Goal: Book appointment/travel/reservation

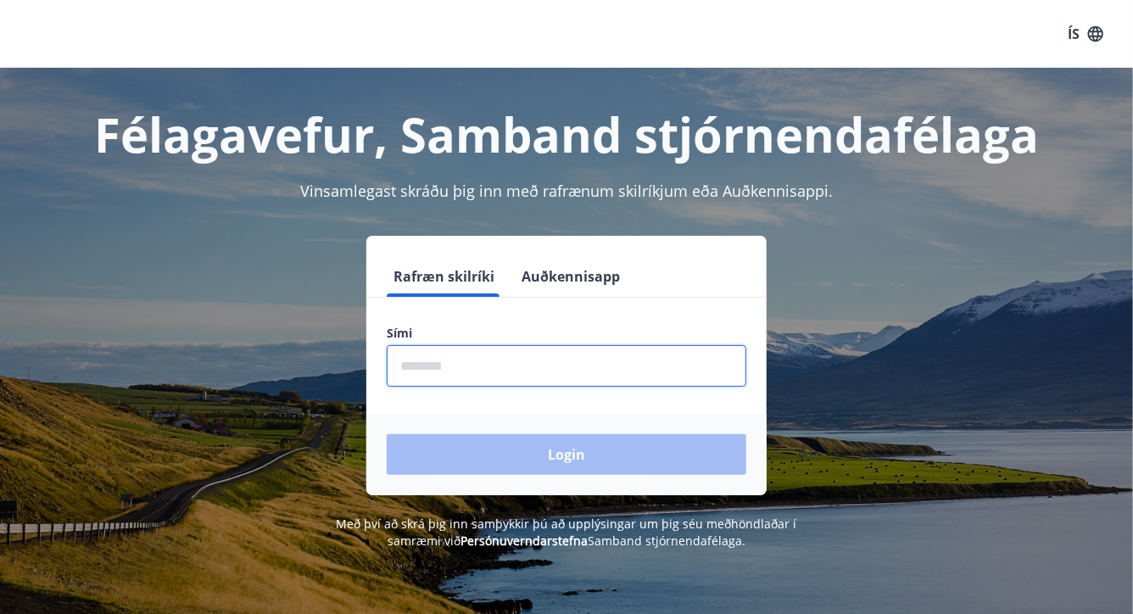
click at [401, 382] on input "phone" at bounding box center [567, 366] width 360 height 42
type input "********"
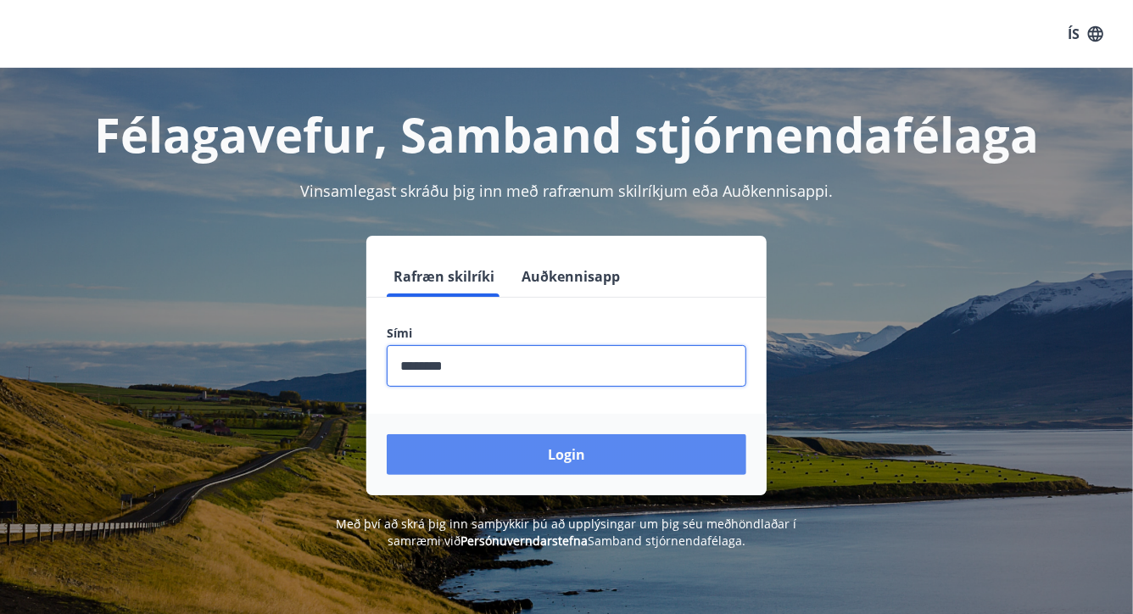
click at [562, 451] on button "Login" at bounding box center [567, 454] width 360 height 41
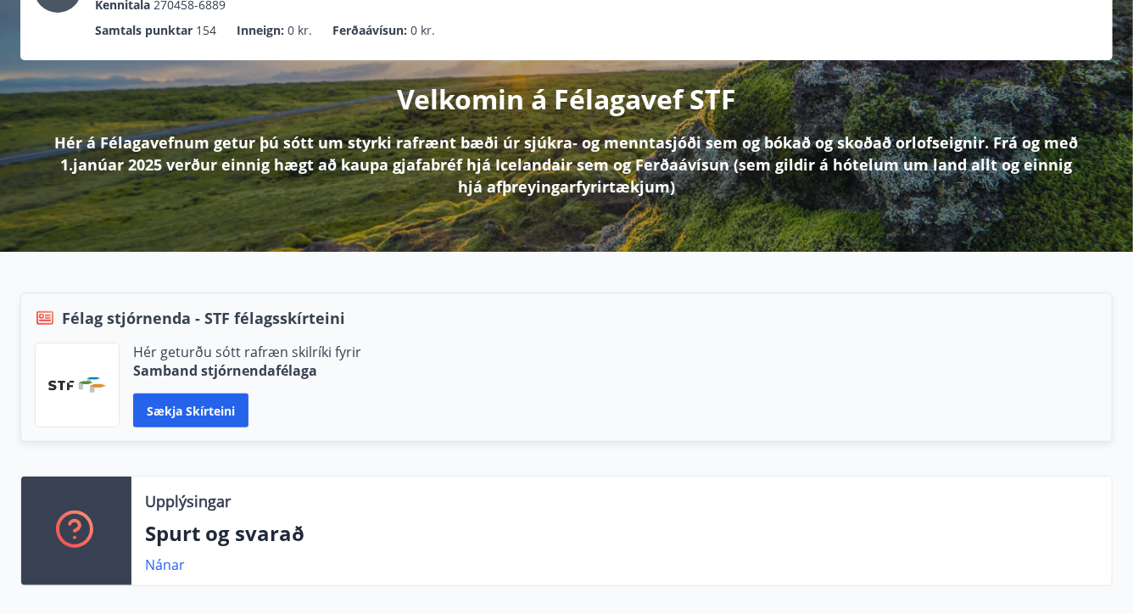
scroll to position [153, 0]
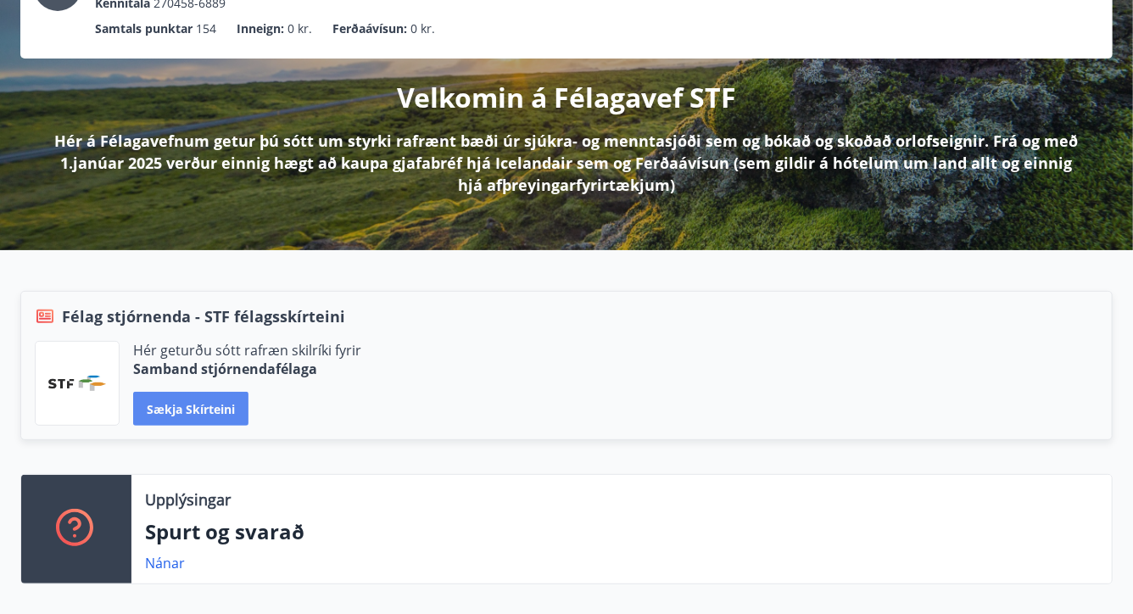
click at [179, 396] on button "Sækja skírteini" at bounding box center [190, 409] width 115 height 34
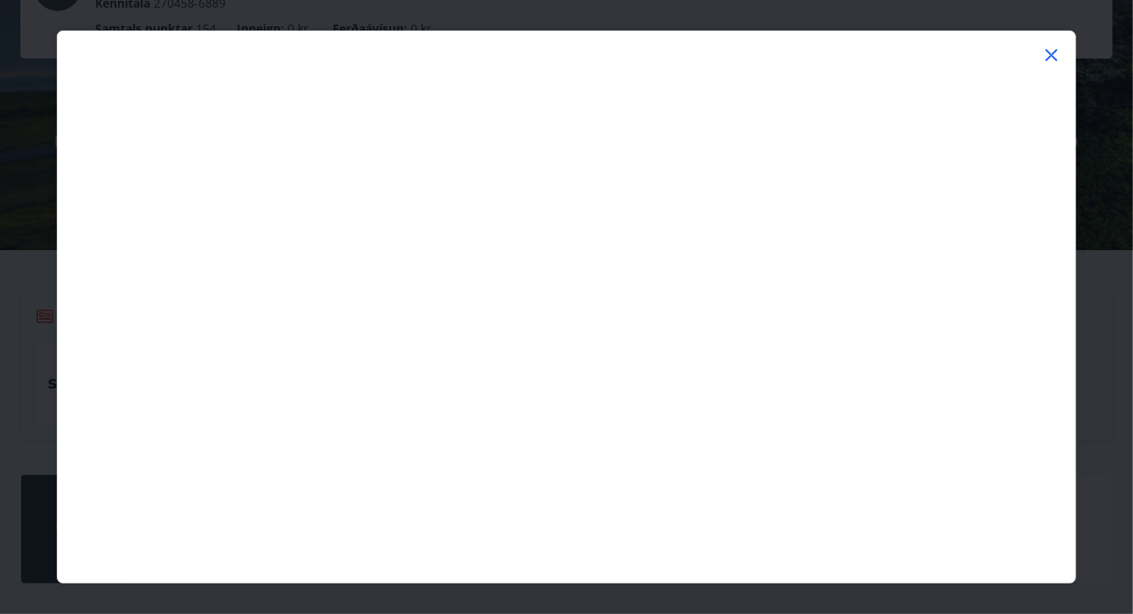
click at [1055, 48] on icon at bounding box center [1051, 55] width 20 height 20
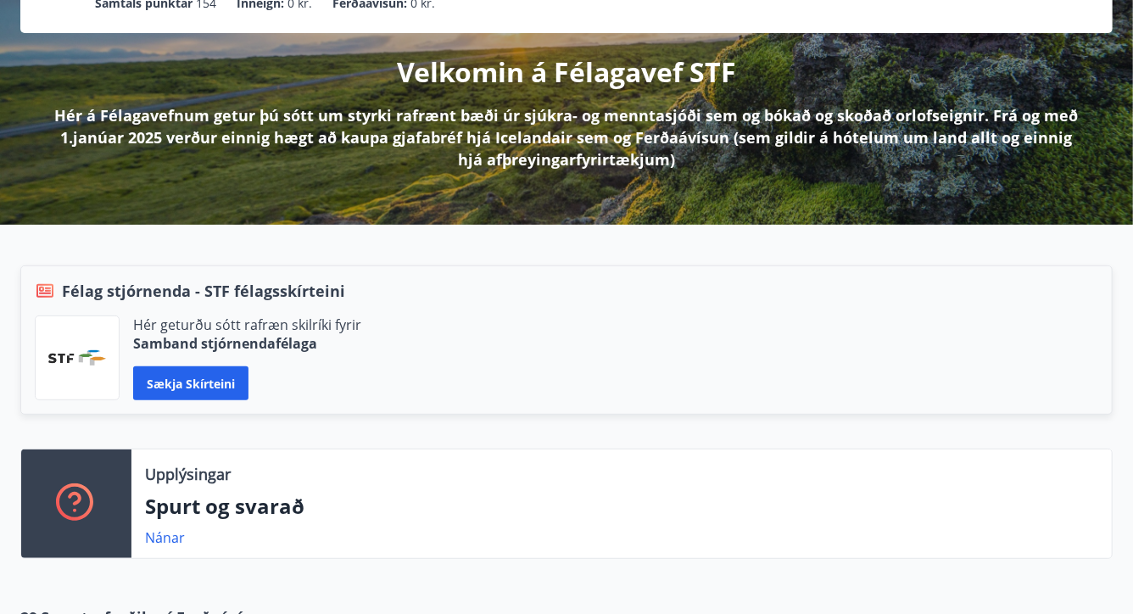
scroll to position [0, 0]
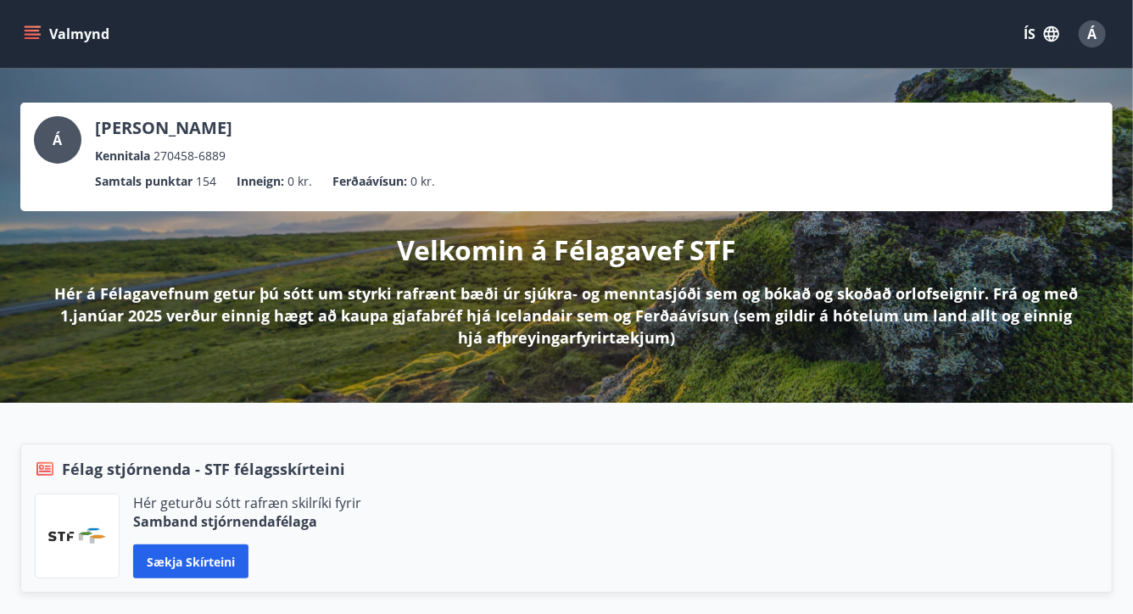
click at [79, 29] on button "Valmynd" at bounding box center [68, 34] width 96 height 31
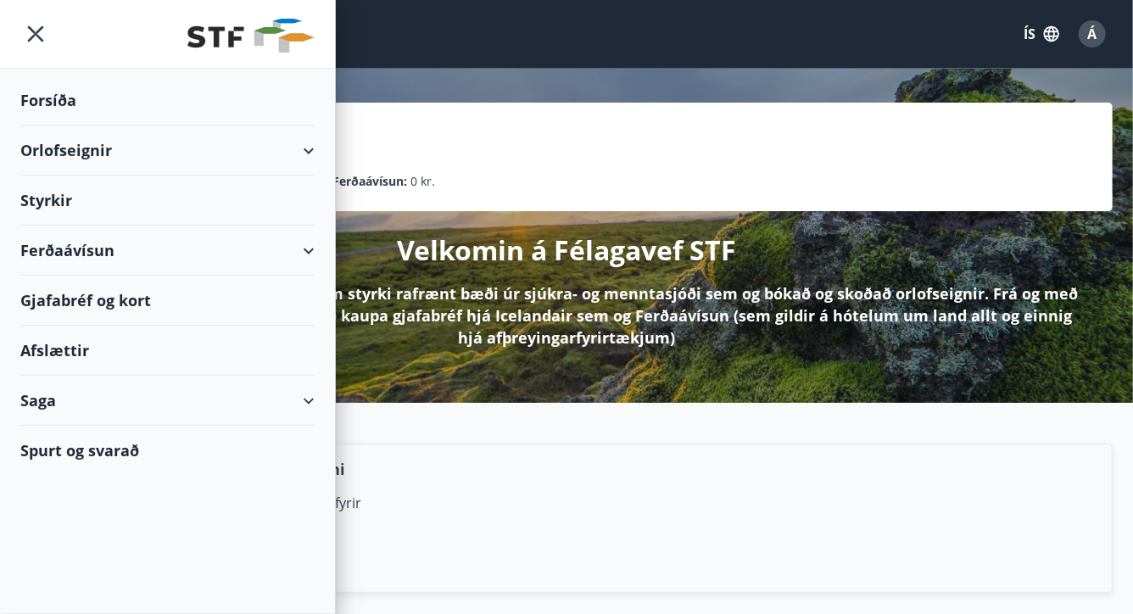
click at [60, 142] on div "Orlofseignir" at bounding box center [167, 151] width 294 height 50
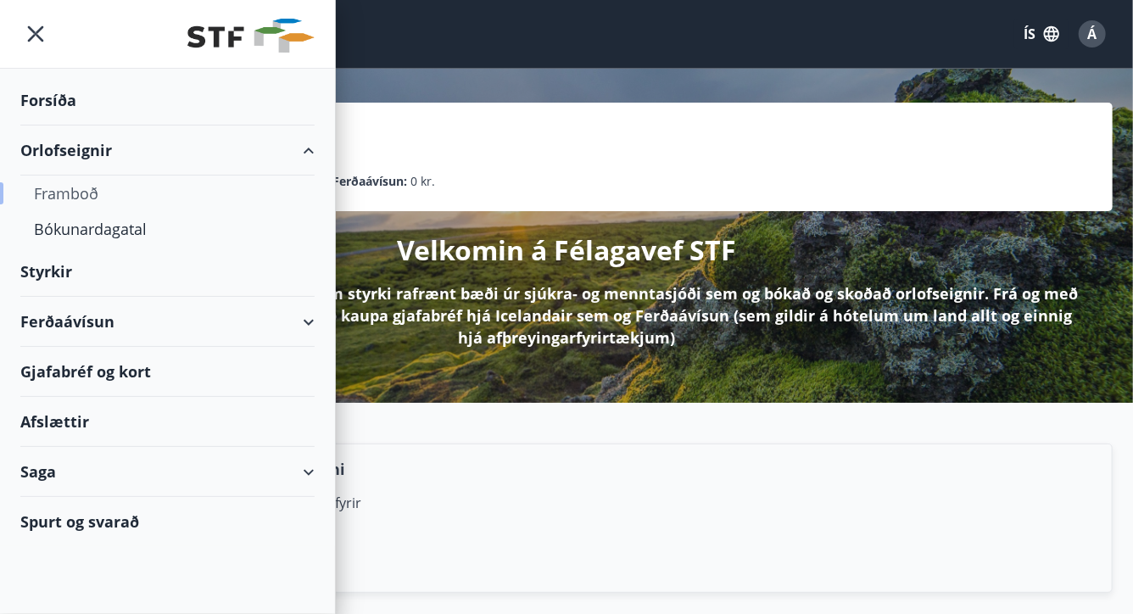
click at [72, 186] on div "Framboð" at bounding box center [167, 194] width 267 height 36
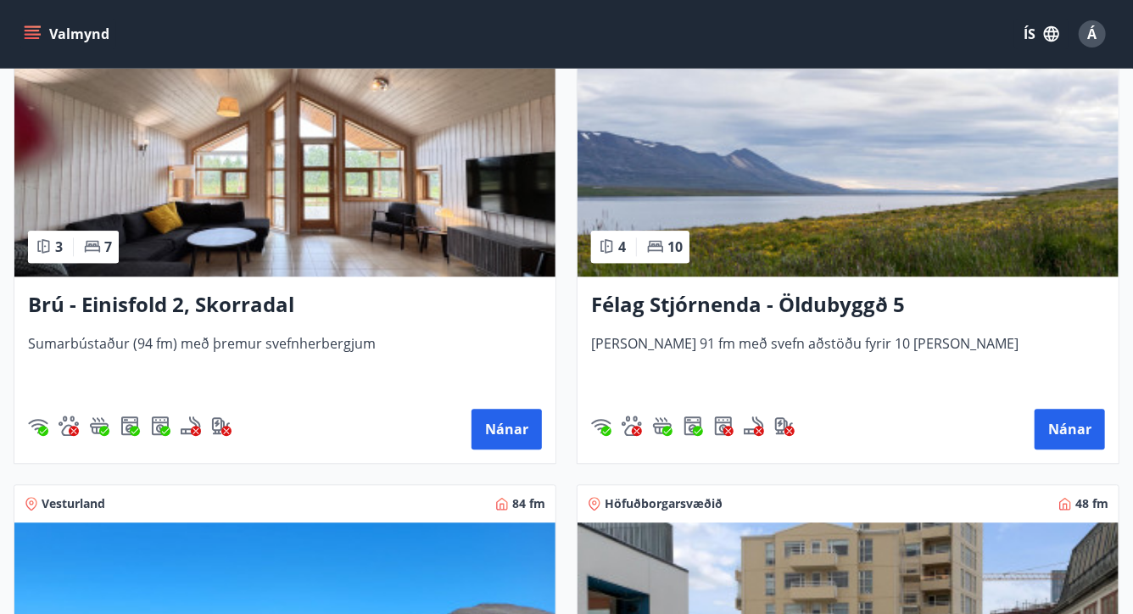
scroll to position [1738, 0]
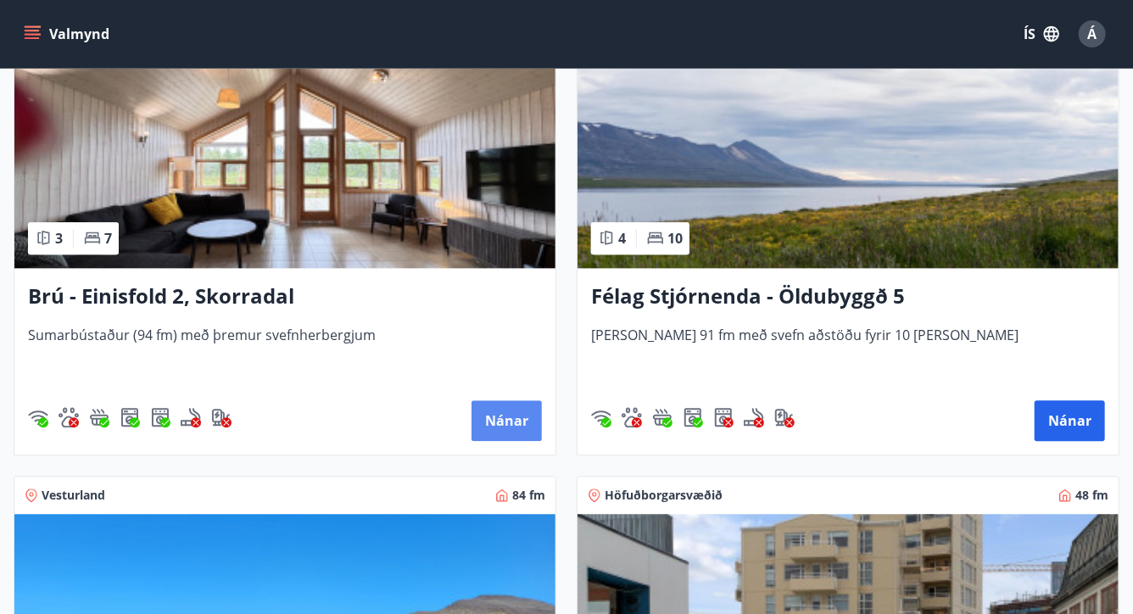
click at [494, 409] on button "Nánar" at bounding box center [506, 420] width 70 height 41
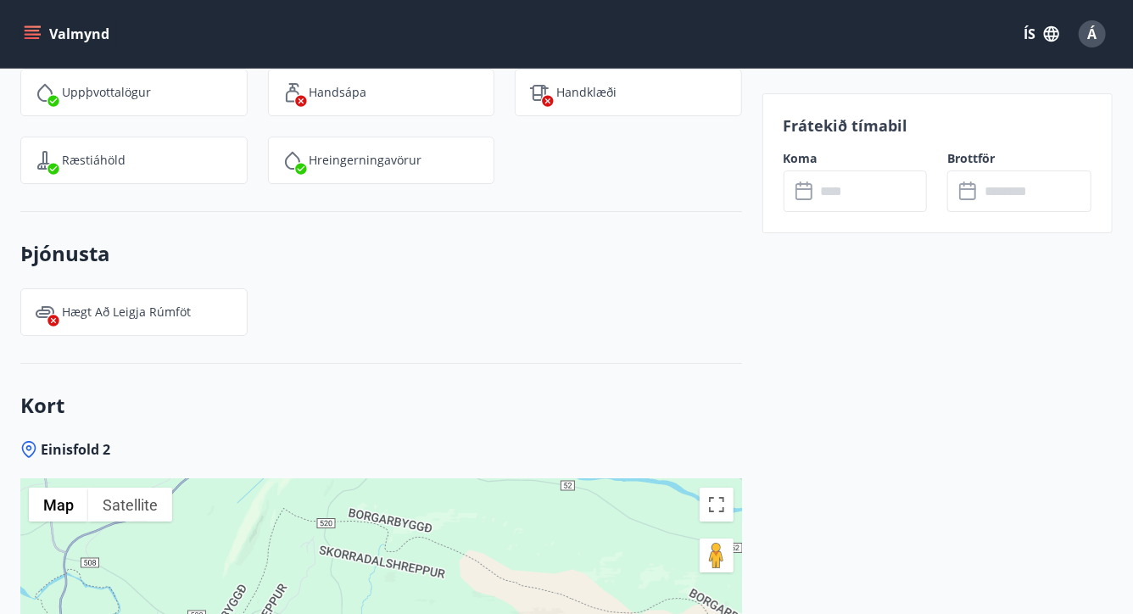
scroll to position [2748, 0]
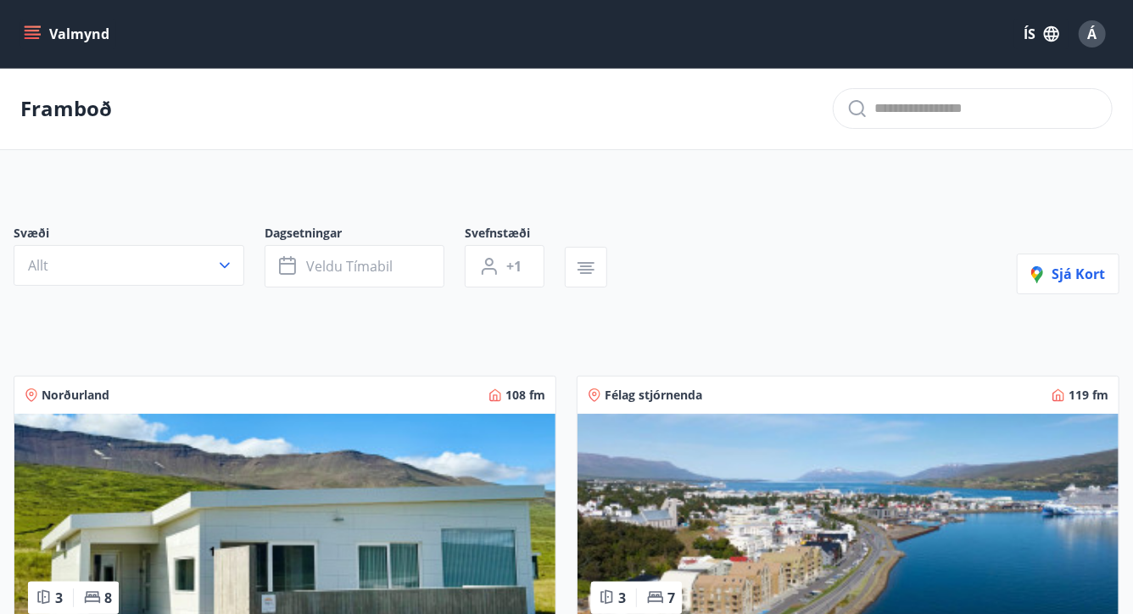
click at [27, 26] on icon "menu" at bounding box center [34, 27] width 19 height 2
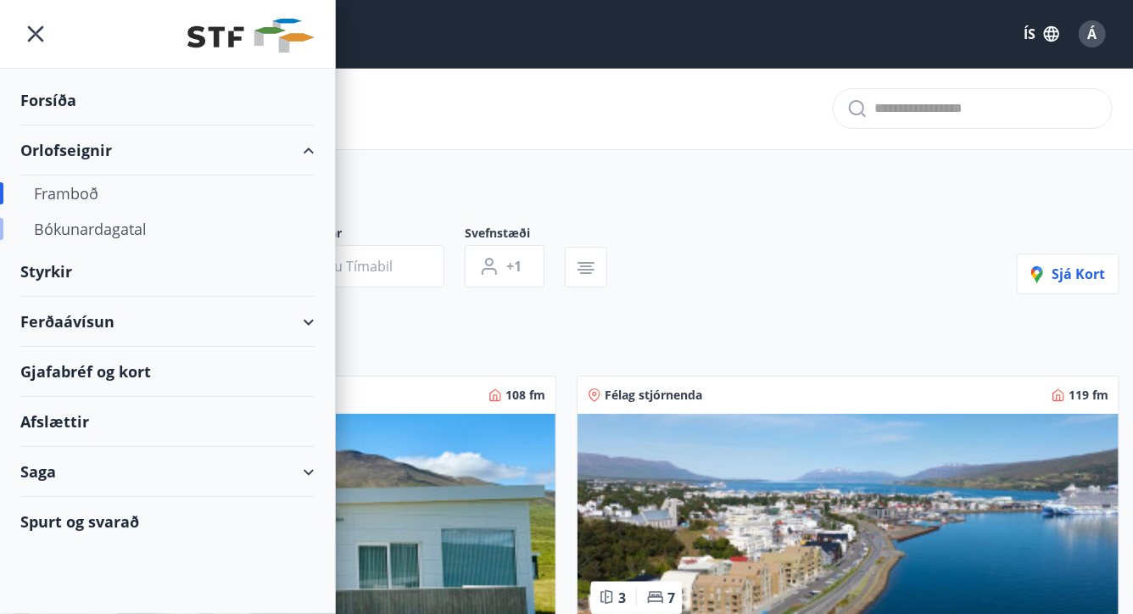
click at [70, 232] on div "Bókunardagatal" at bounding box center [167, 229] width 267 height 36
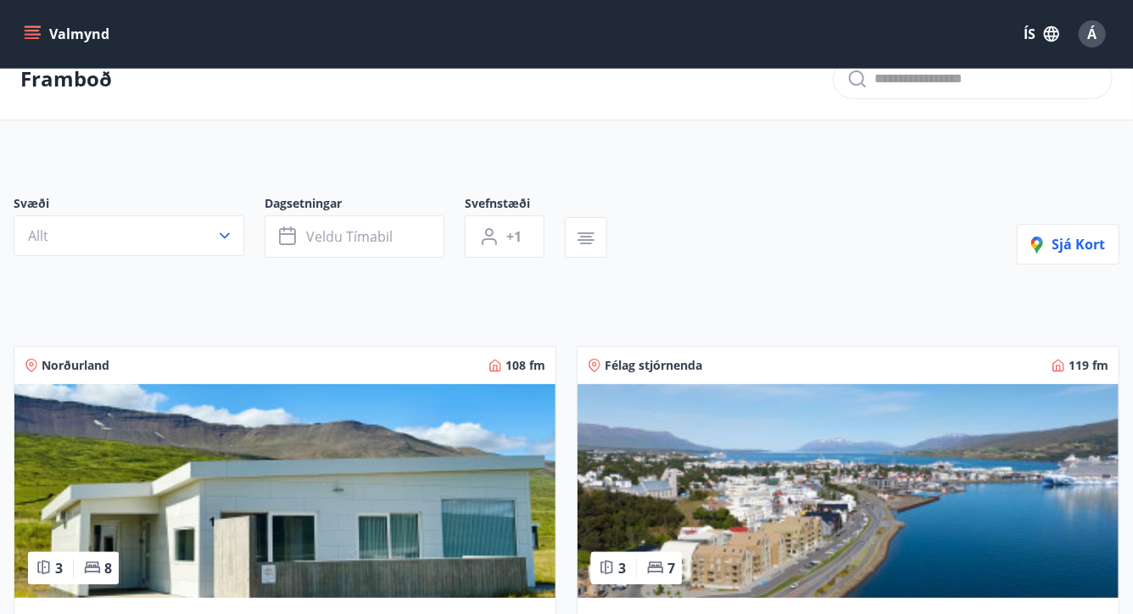
scroll to position [33, 0]
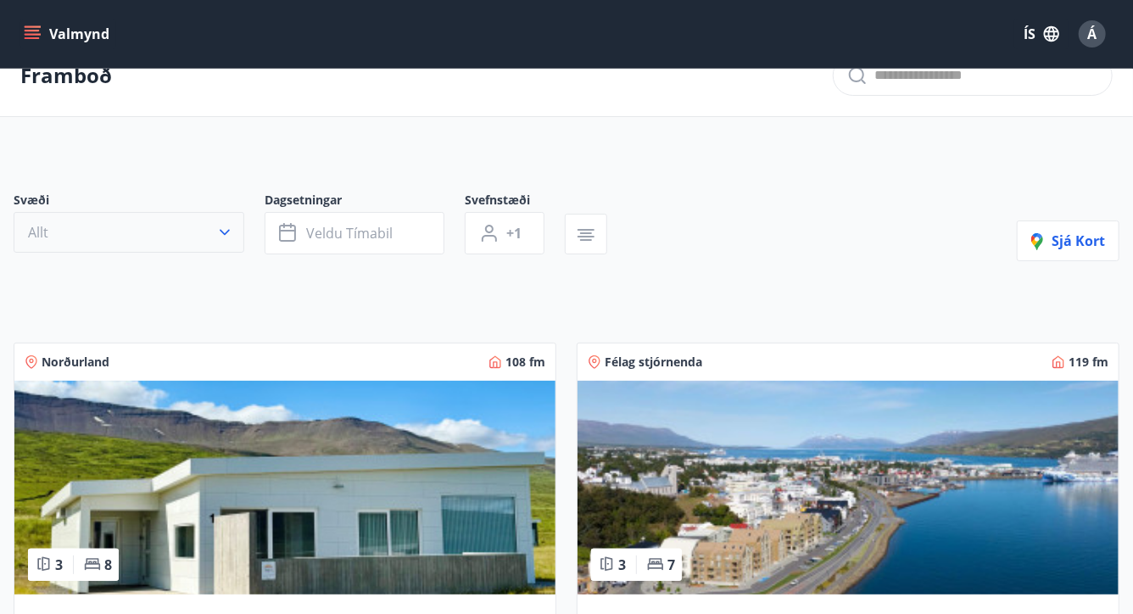
click at [222, 232] on icon "button" at bounding box center [225, 233] width 10 height 6
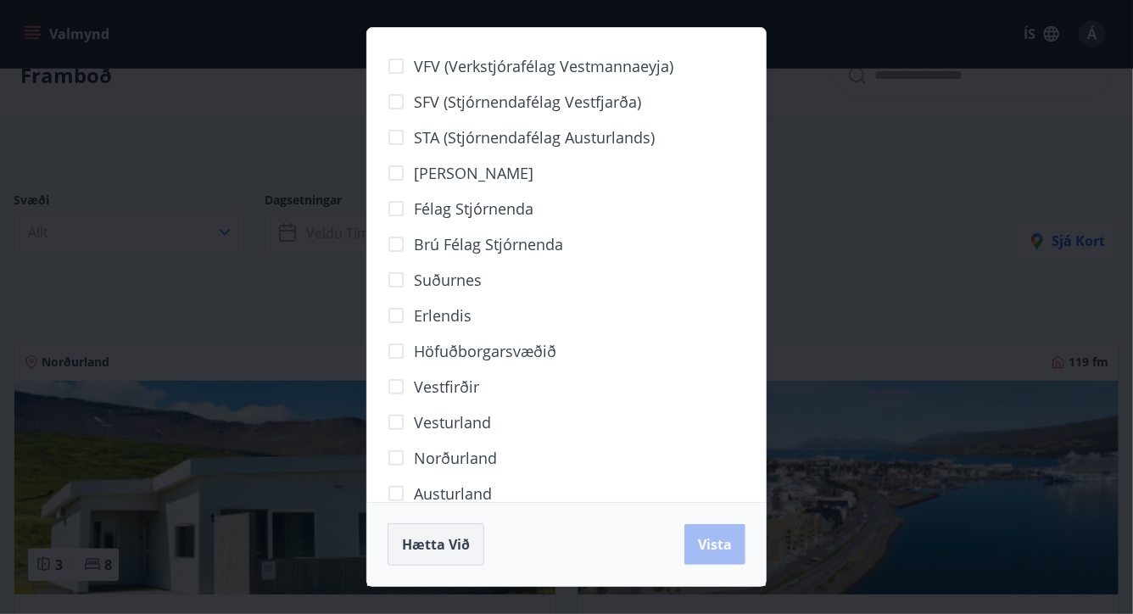
click at [454, 537] on span "Hætta við" at bounding box center [436, 544] width 68 height 19
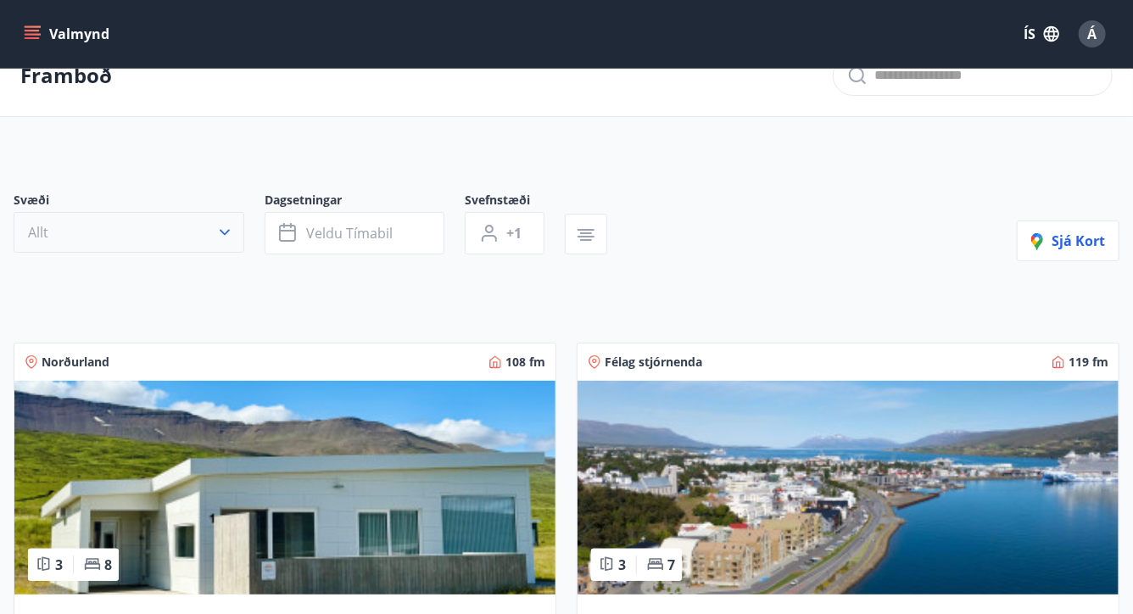
click at [226, 230] on icon "button" at bounding box center [224, 232] width 17 height 17
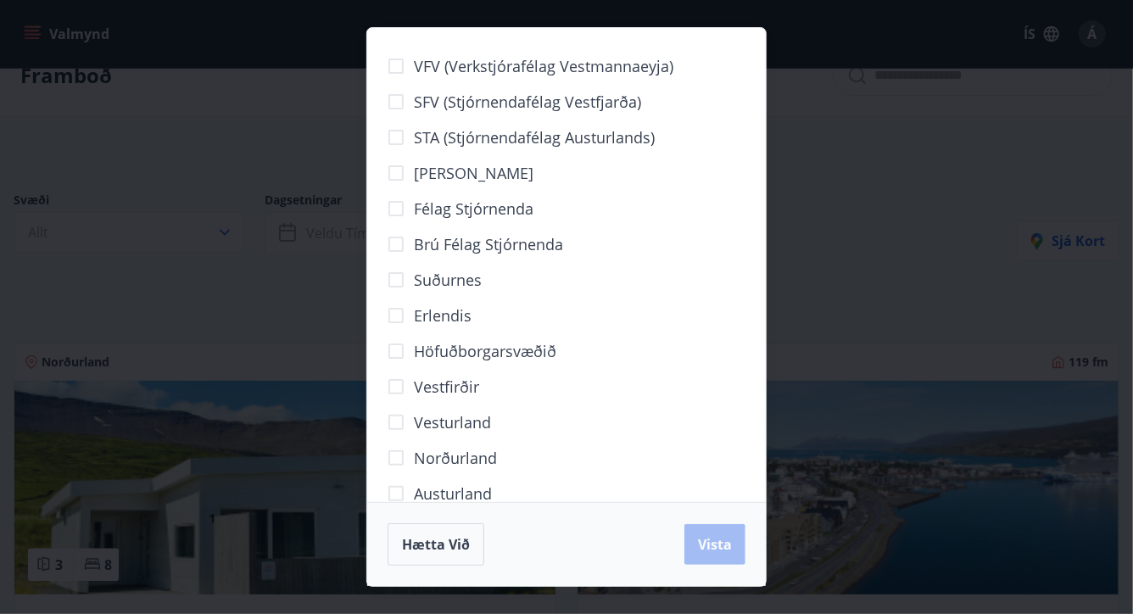
click at [473, 421] on span "Vesturland" at bounding box center [452, 422] width 77 height 22
click at [717, 543] on span "Vista" at bounding box center [715, 544] width 34 height 19
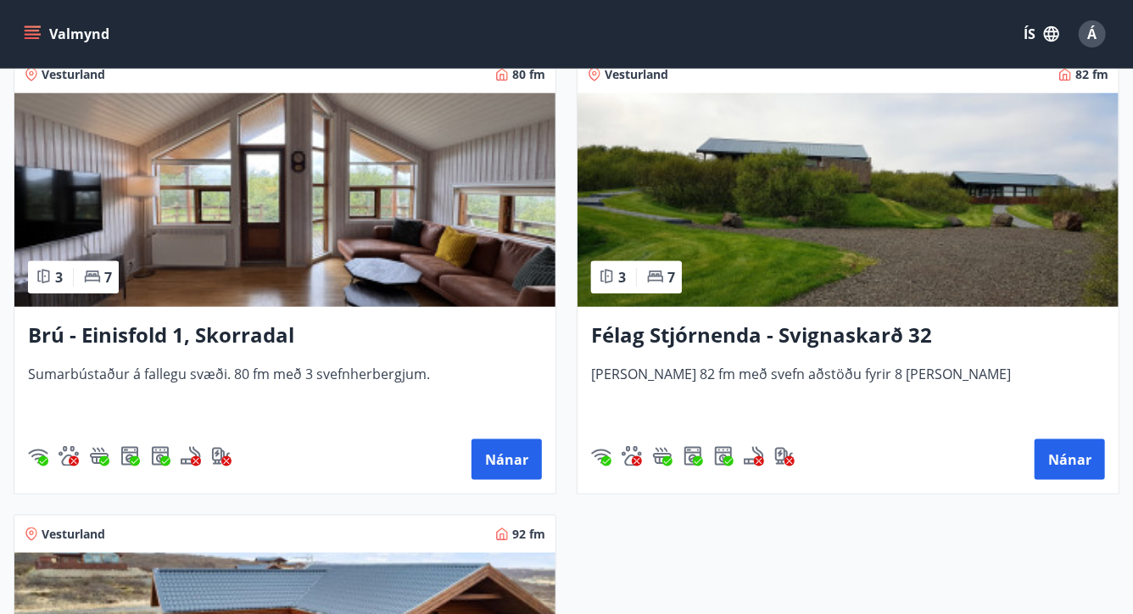
scroll to position [820, 0]
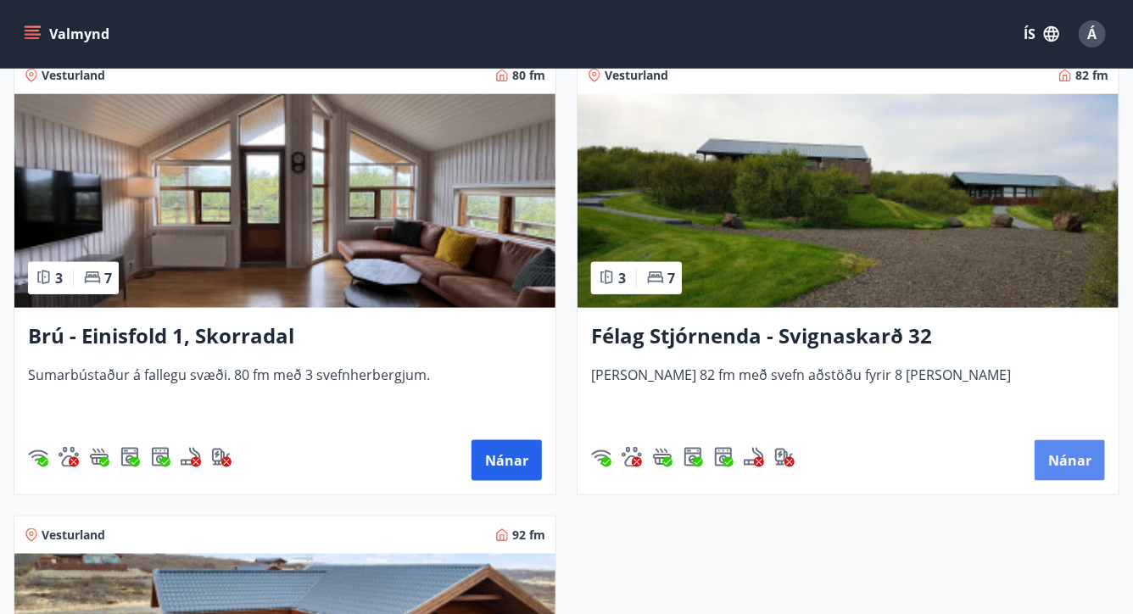
click at [1066, 457] on button "Nánar" at bounding box center [1070, 460] width 70 height 41
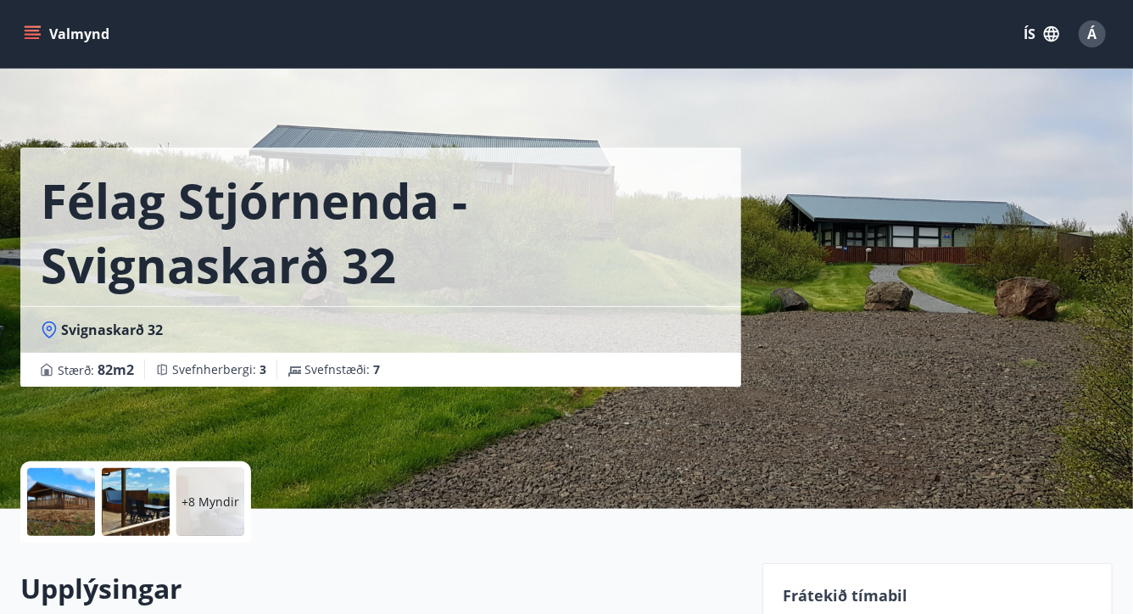
scroll to position [3, 0]
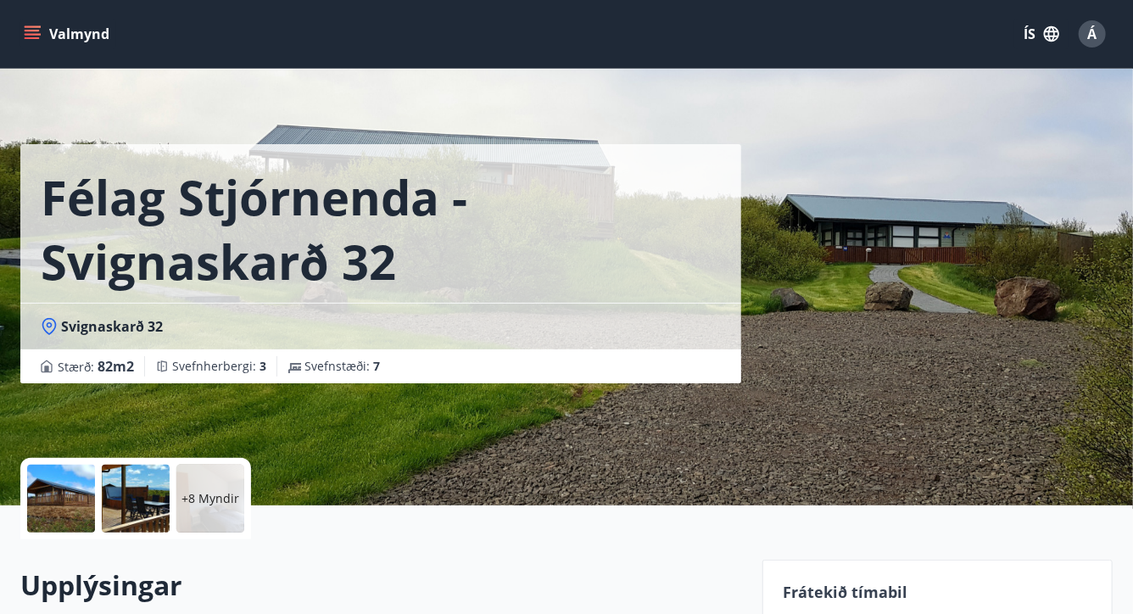
click at [194, 494] on p "+8 Myndir" at bounding box center [210, 498] width 58 height 17
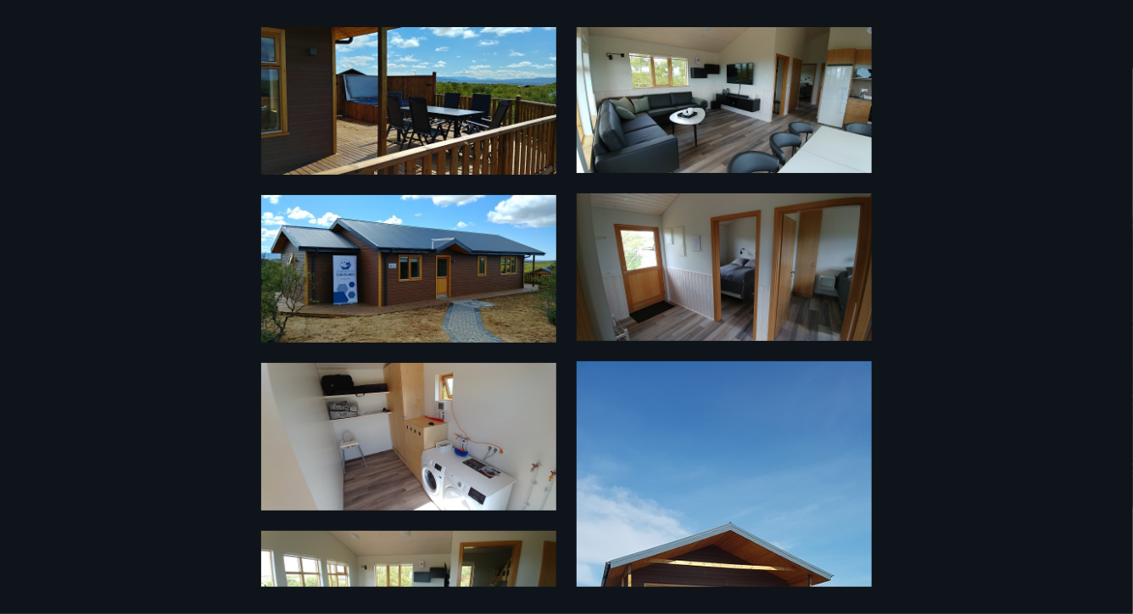
scroll to position [725, 0]
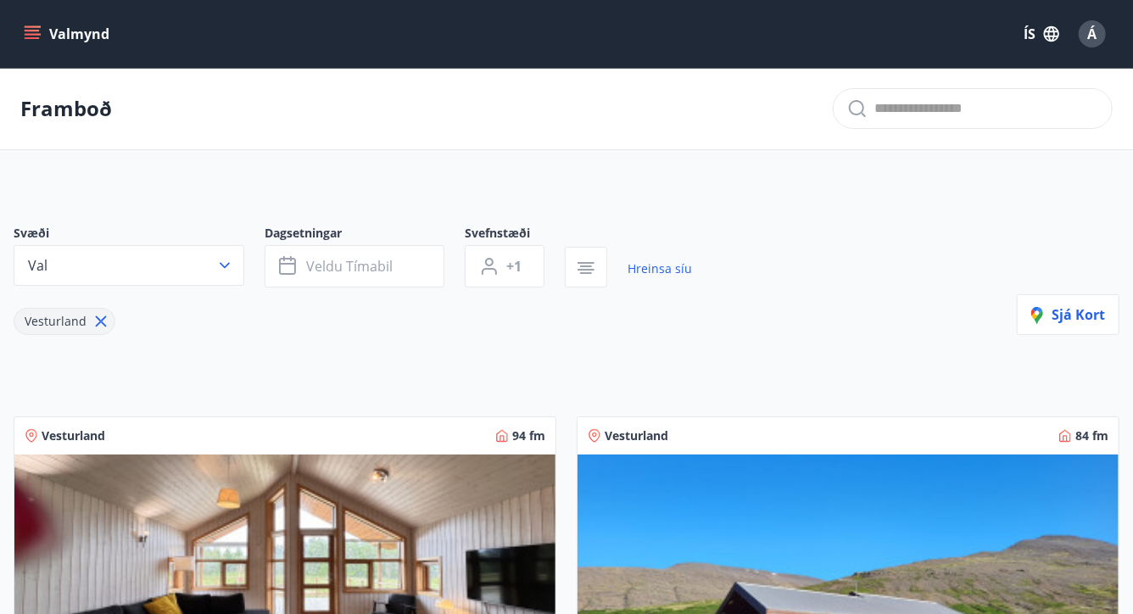
click at [30, 34] on icon "menu" at bounding box center [34, 34] width 19 height 2
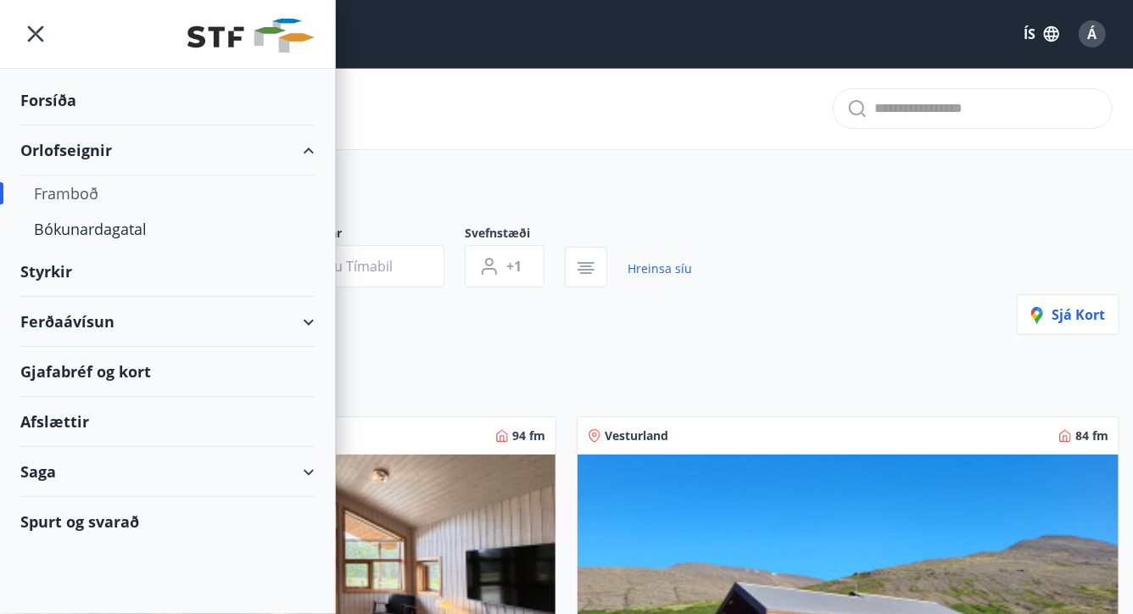
click at [87, 149] on div "Orlofseignir" at bounding box center [167, 151] width 294 height 50
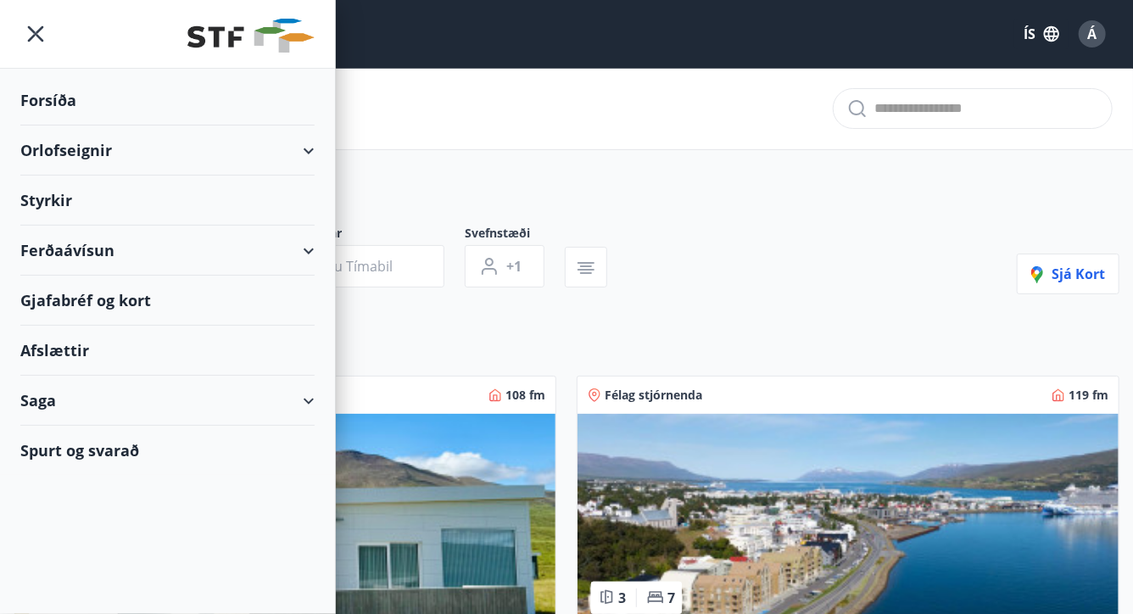
click at [306, 145] on div "Orlofseignir" at bounding box center [167, 151] width 294 height 50
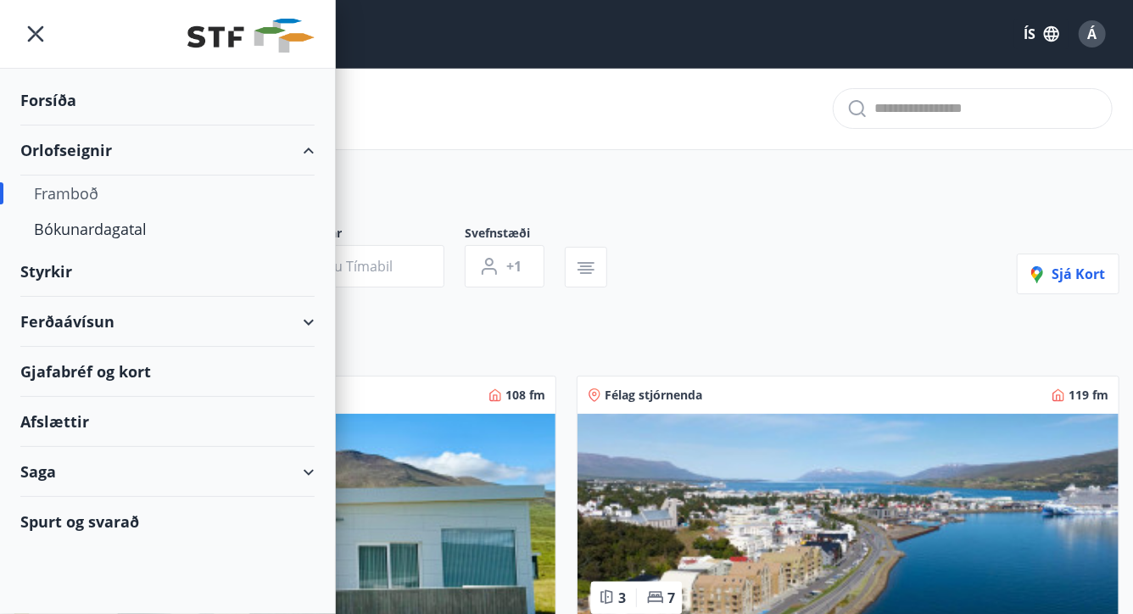
click at [95, 187] on div "Framboð" at bounding box center [167, 194] width 267 height 36
click at [75, 192] on div "Framboð" at bounding box center [167, 194] width 267 height 36
click at [499, 149] on div "Framboð" at bounding box center [566, 109] width 1133 height 82
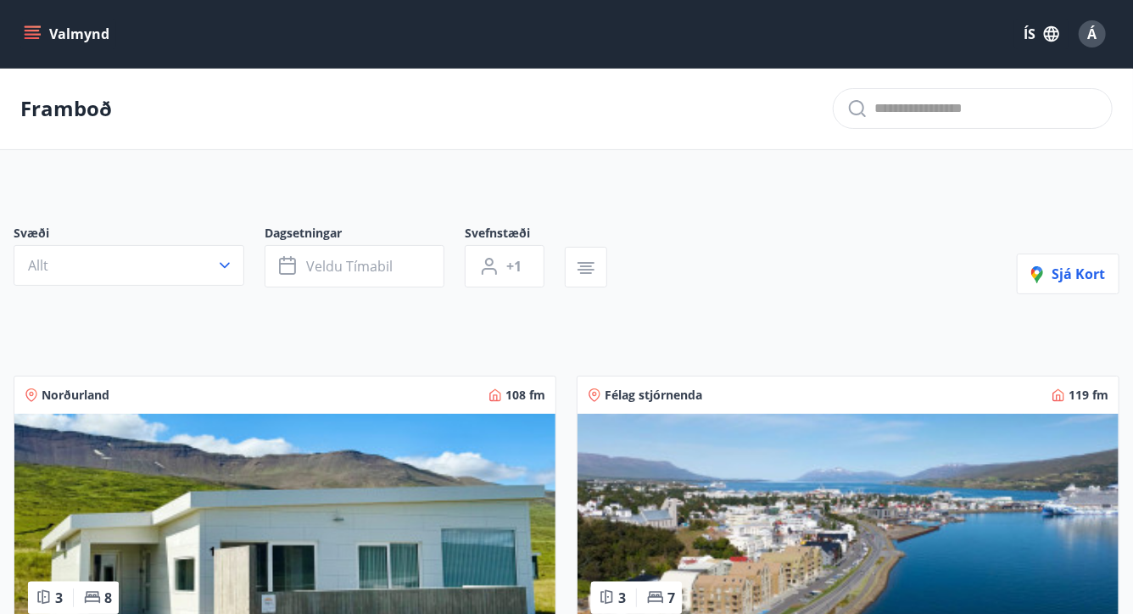
scroll to position [4, 0]
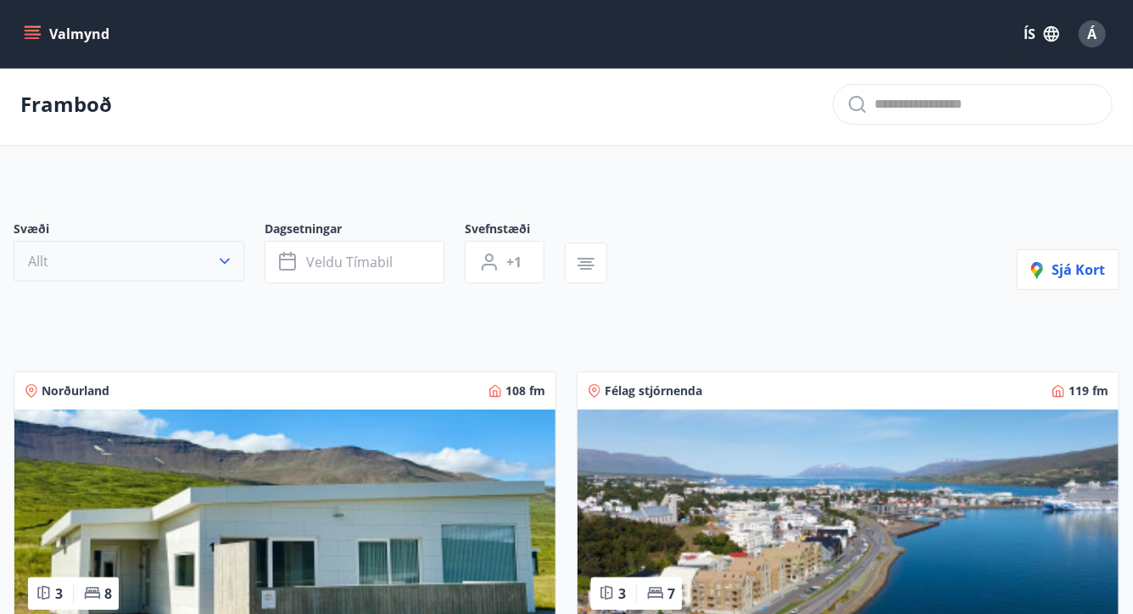
click at [222, 258] on icon "button" at bounding box center [224, 261] width 17 height 17
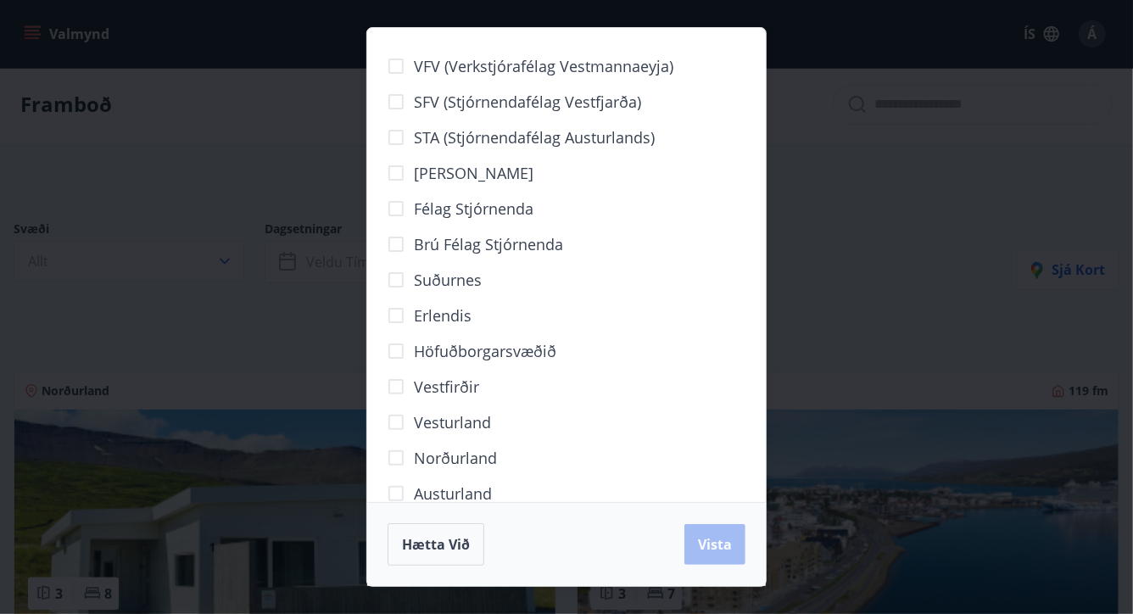
click at [464, 425] on span "Vesturland" at bounding box center [452, 422] width 77 height 22
click at [711, 543] on span "Vista" at bounding box center [715, 544] width 34 height 19
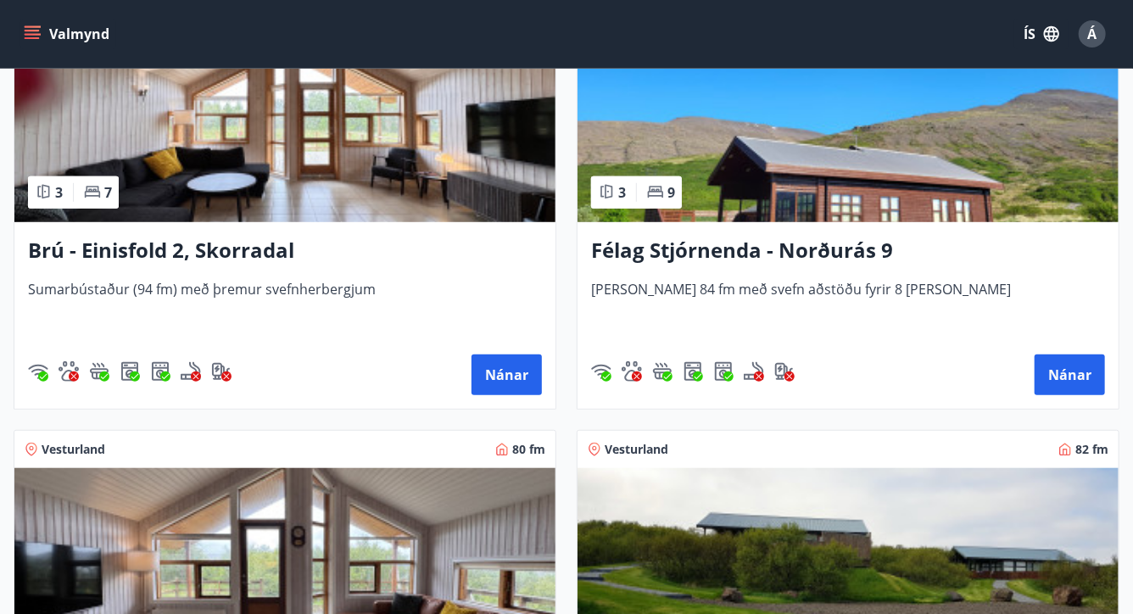
scroll to position [445, 0]
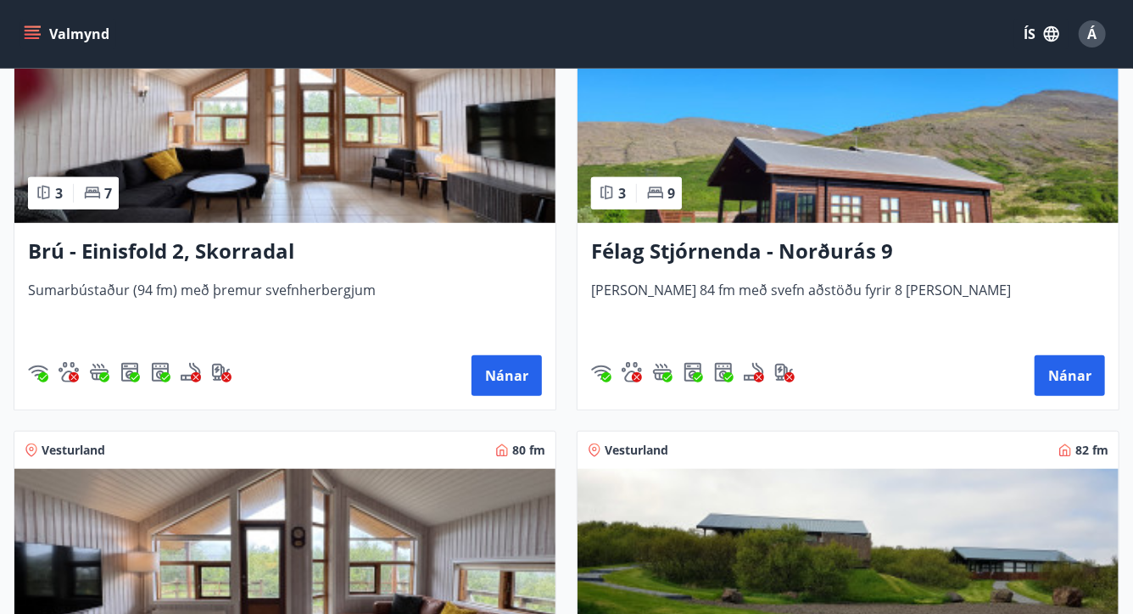
click at [717, 244] on h3 "Félag Stjórnenda - Norðurás 9" at bounding box center [848, 252] width 514 height 31
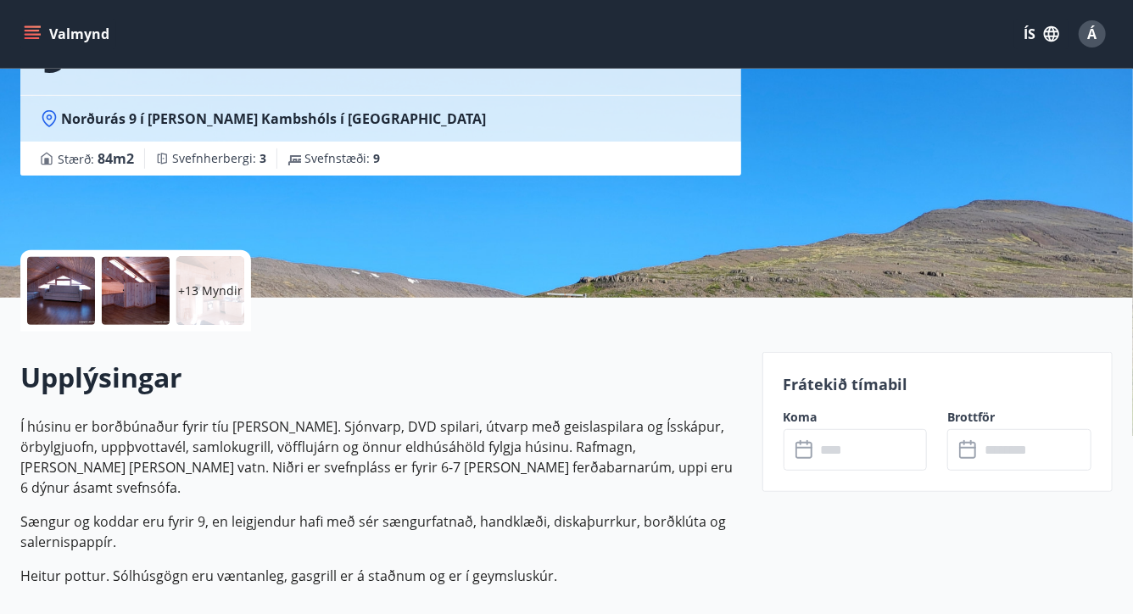
scroll to position [248, 0]
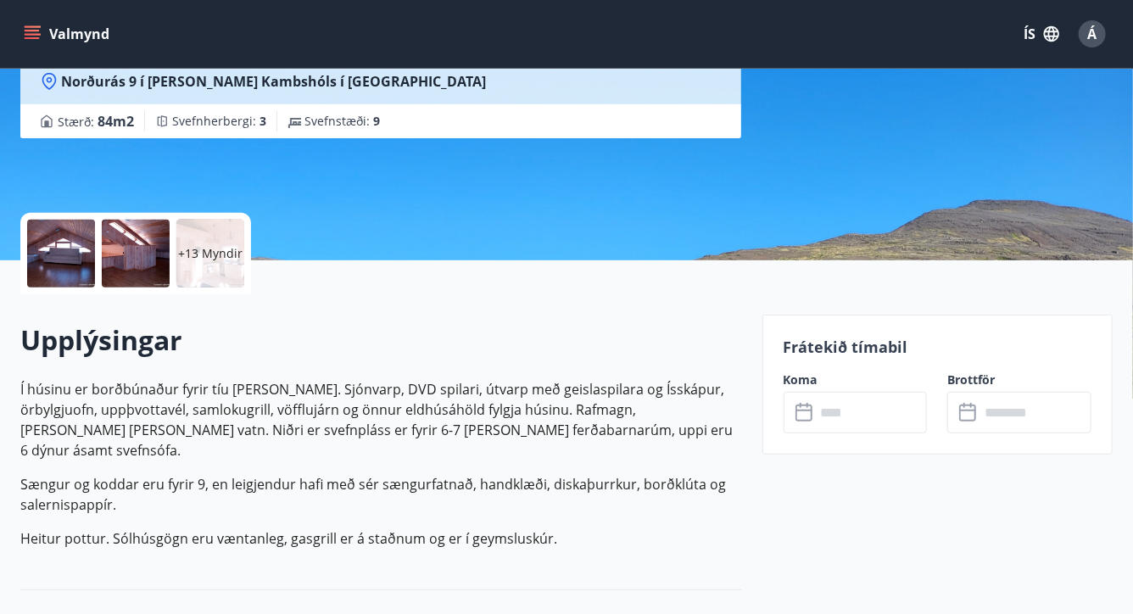
click at [201, 252] on p "+13 Myndir" at bounding box center [210, 253] width 64 height 17
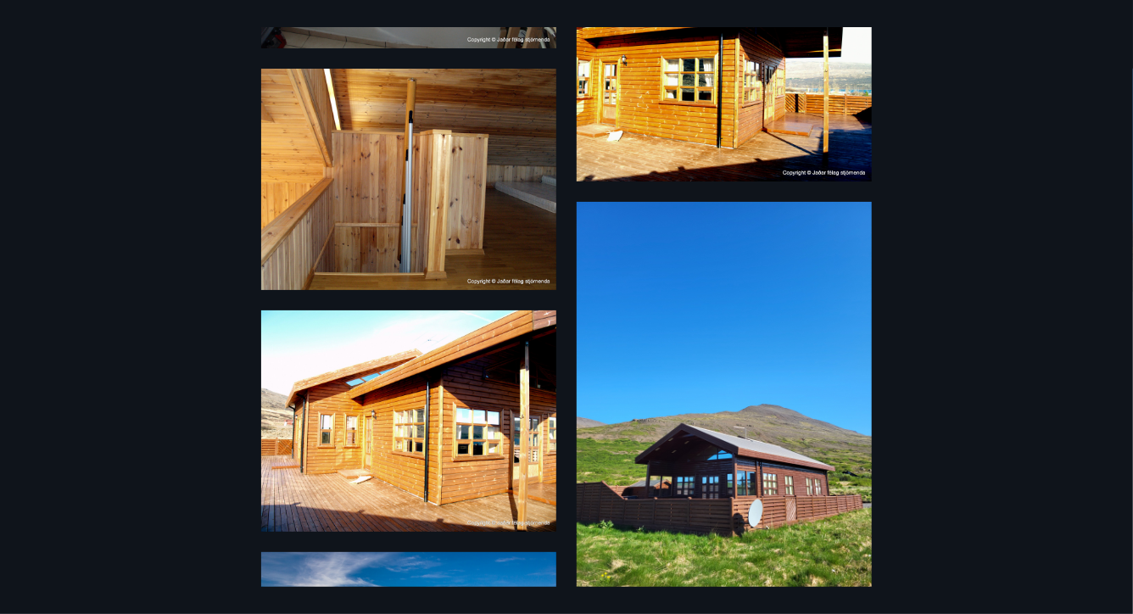
scroll to position [2056, 0]
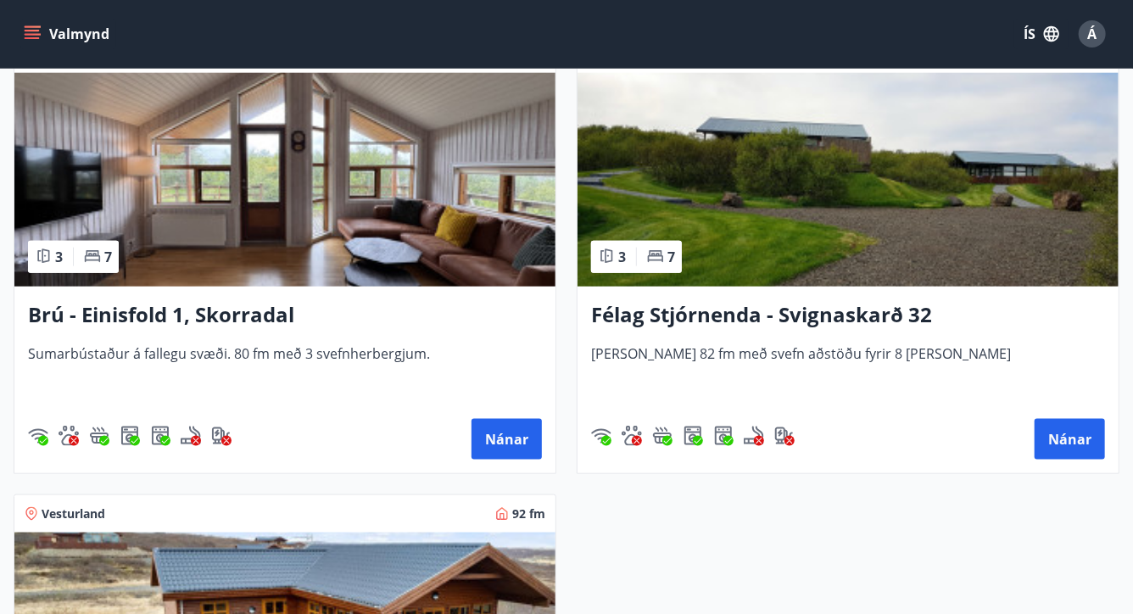
scroll to position [855, 0]
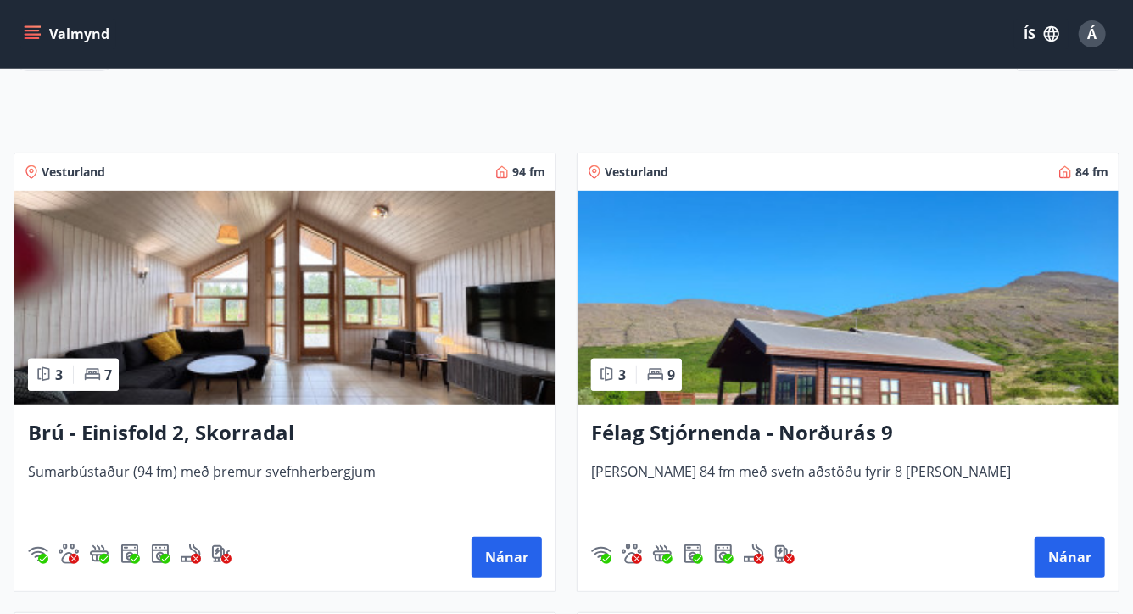
click at [262, 278] on img at bounding box center [284, 298] width 541 height 214
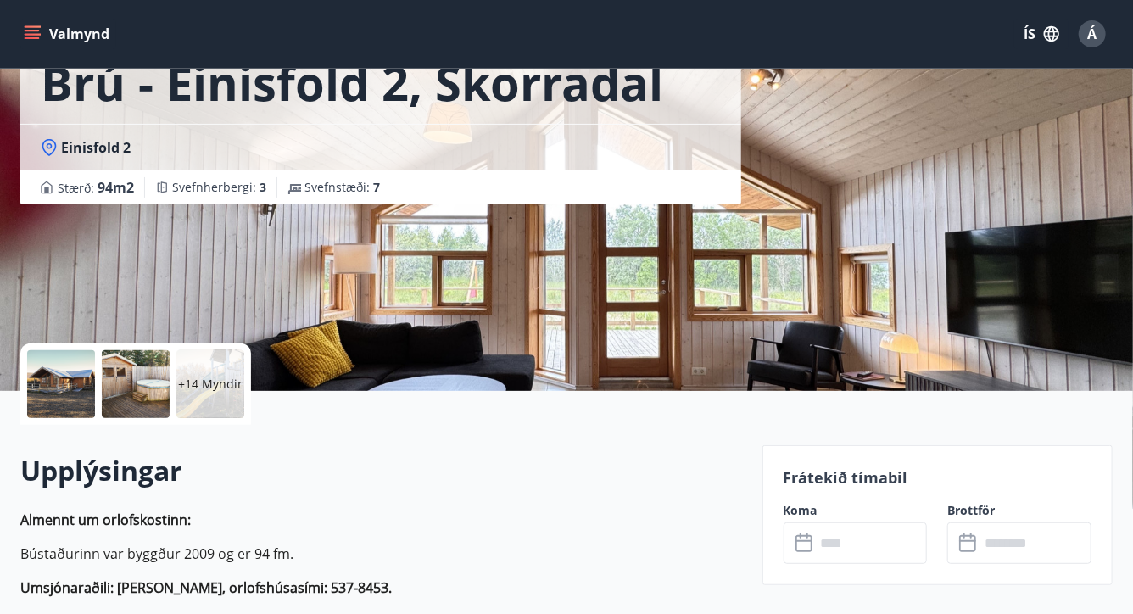
scroll to position [120, 0]
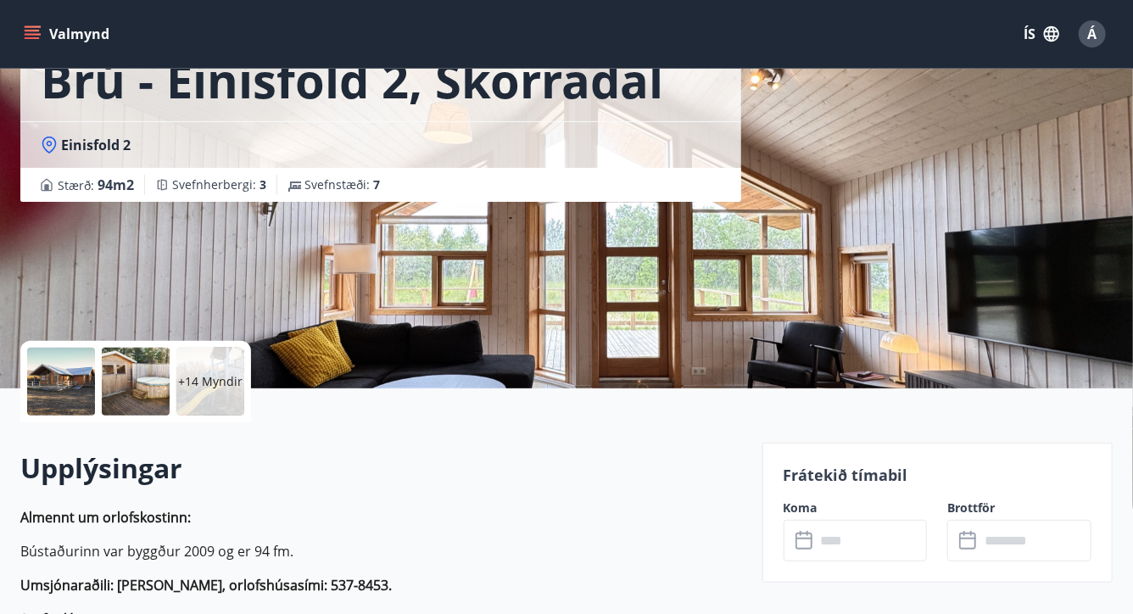
click at [189, 382] on p "+14 Myndir" at bounding box center [210, 381] width 64 height 17
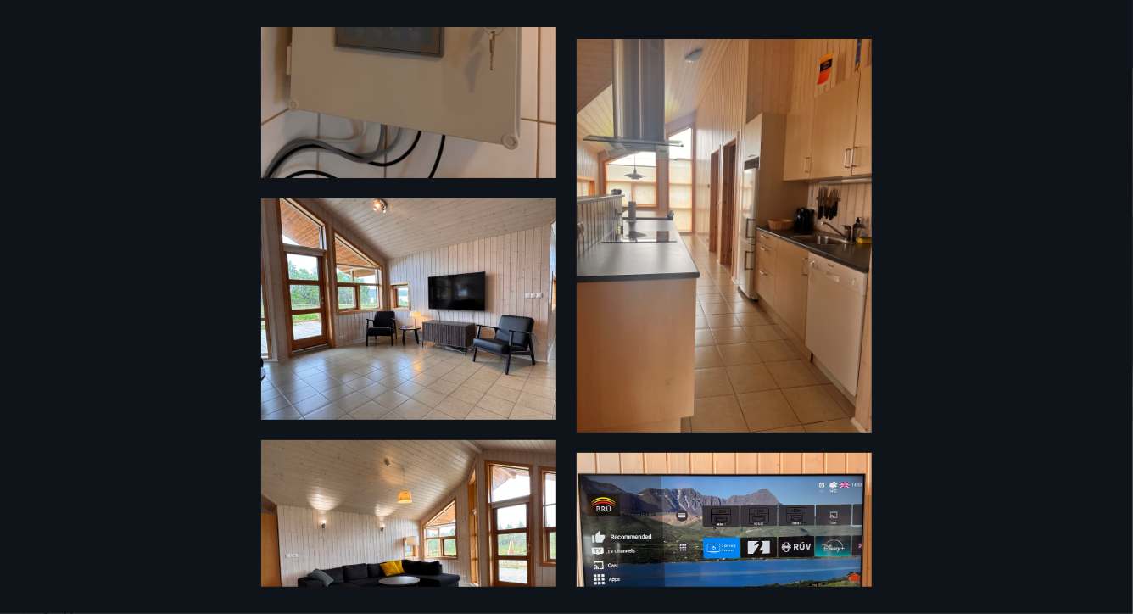
scroll to position [1828, 0]
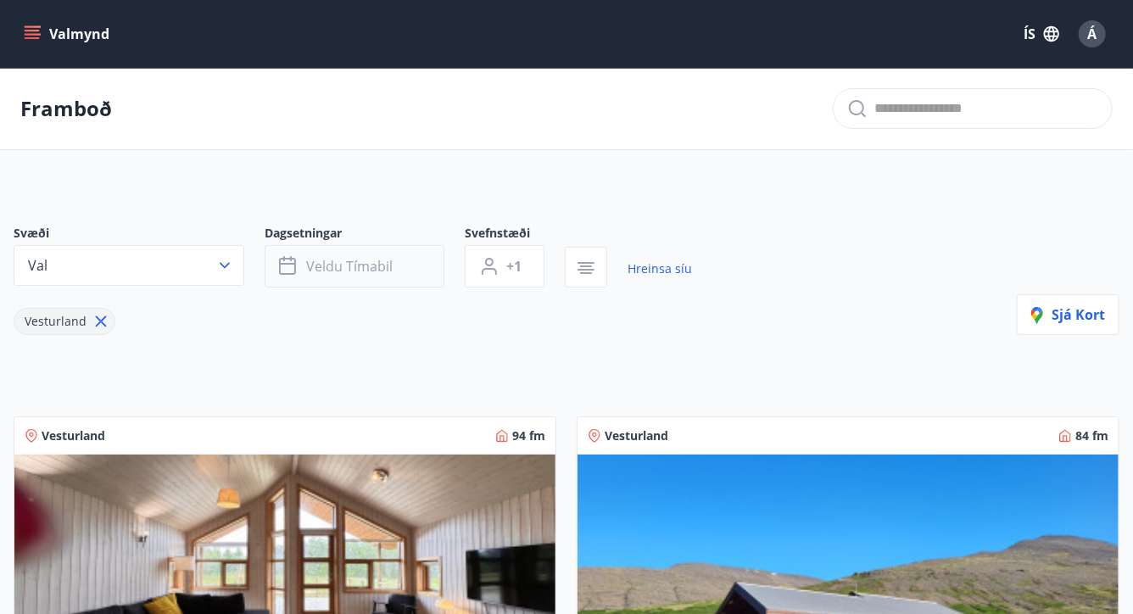
click at [410, 264] on button "Veldu tímabil" at bounding box center [355, 266] width 180 height 42
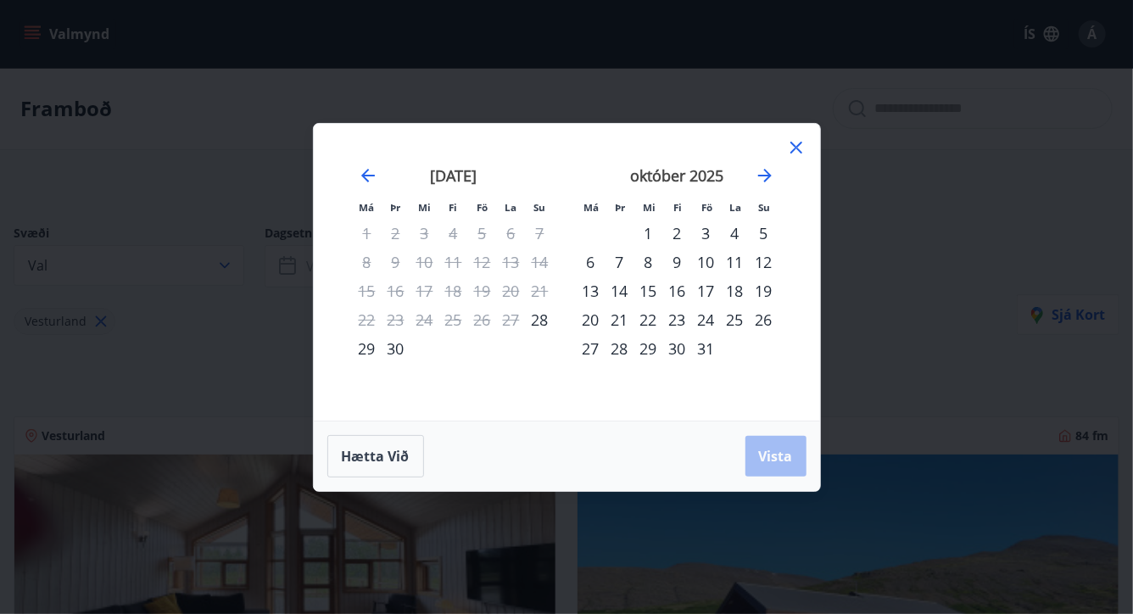
click at [653, 228] on div "1" at bounding box center [648, 233] width 29 height 29
click at [765, 229] on div "5" at bounding box center [764, 233] width 29 height 29
click at [777, 451] on span "Vista" at bounding box center [776, 456] width 34 height 19
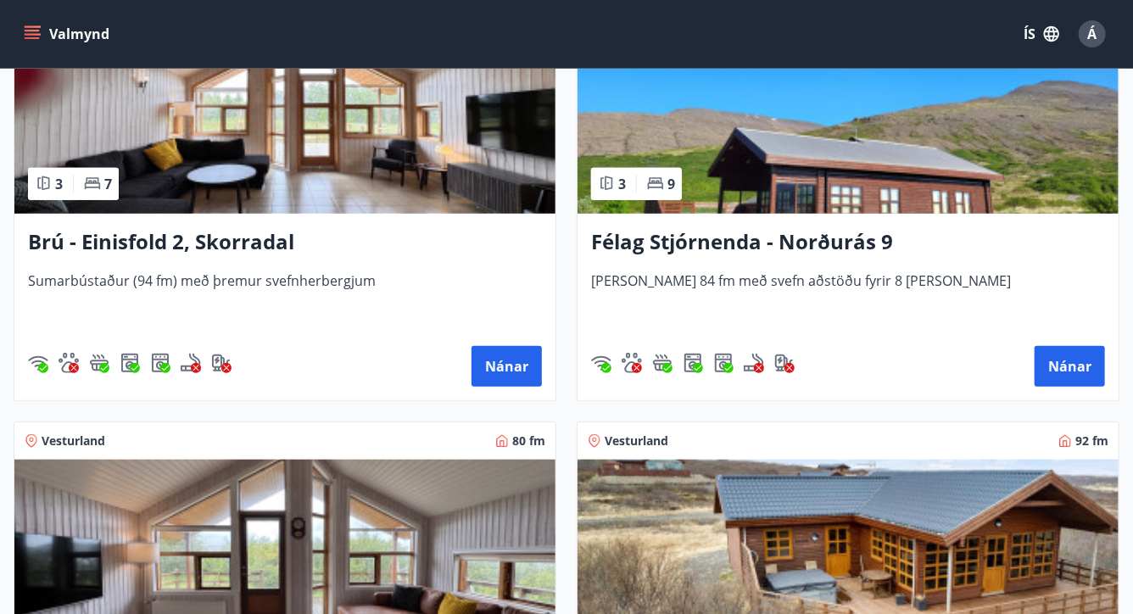
scroll to position [462, 0]
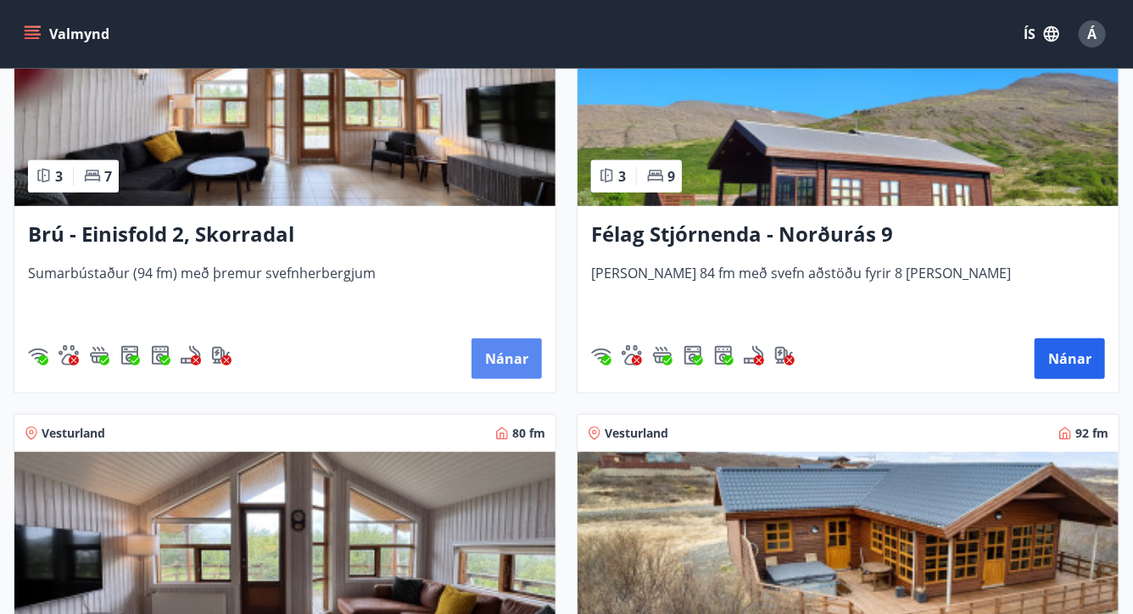
click at [501, 355] on button "Nánar" at bounding box center [506, 358] width 70 height 41
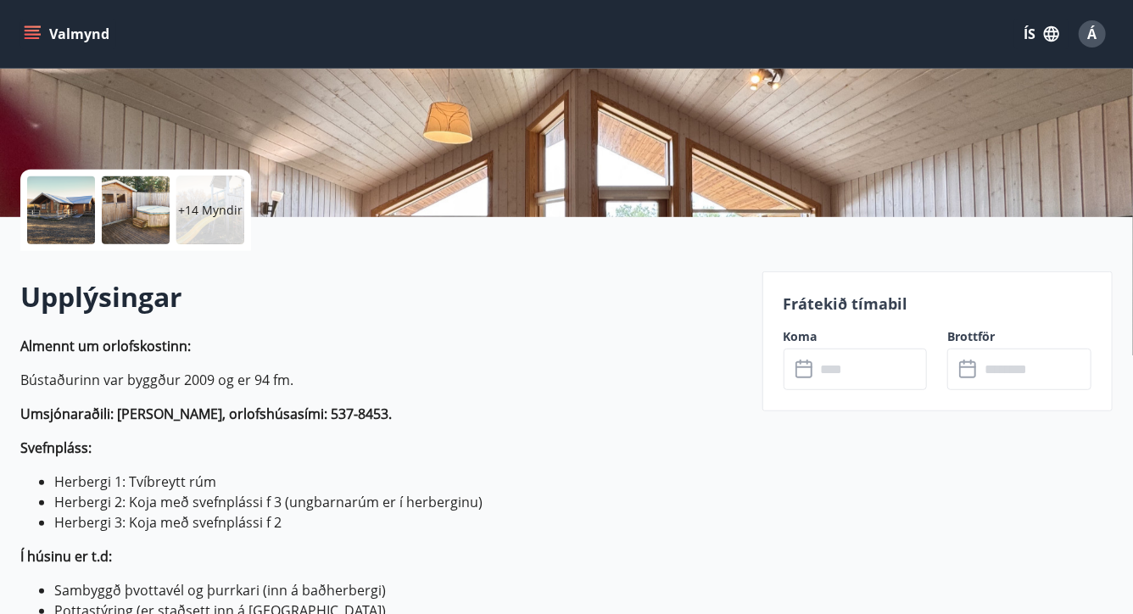
scroll to position [300, 0]
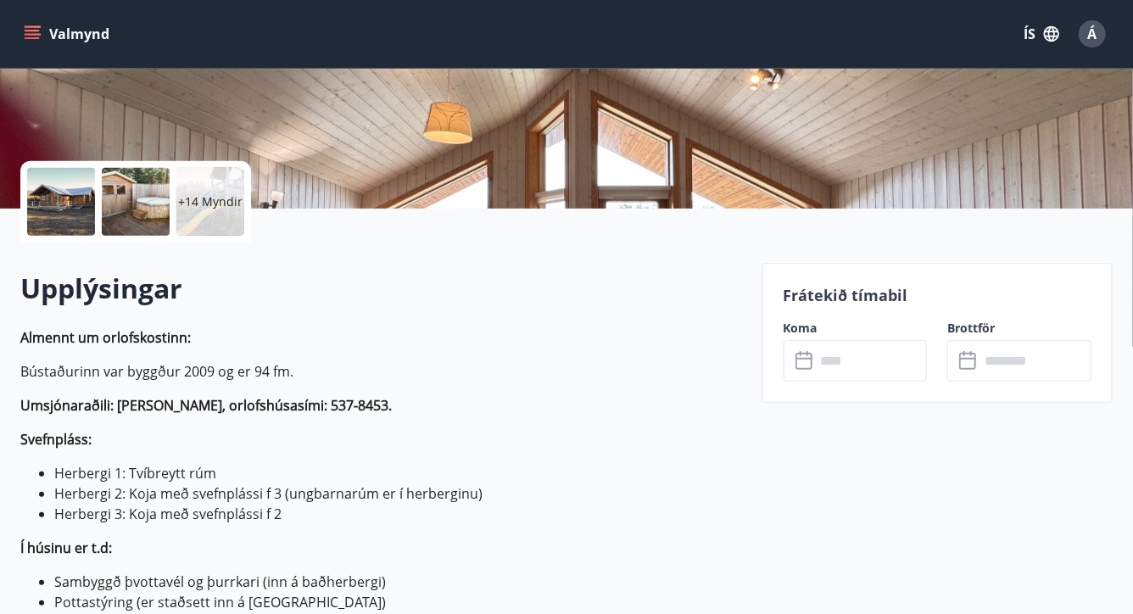
click at [805, 359] on icon at bounding box center [805, 361] width 20 height 20
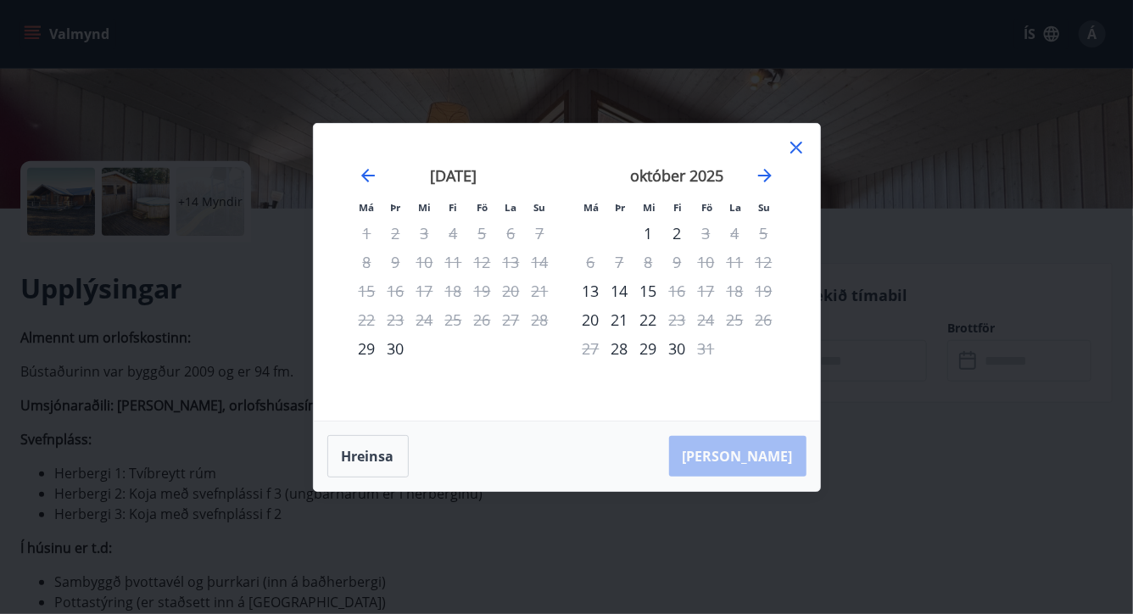
click at [650, 231] on div "1" at bounding box center [648, 233] width 29 height 29
click at [766, 232] on div "5" at bounding box center [764, 233] width 29 height 29
click at [365, 459] on button "Hreinsa" at bounding box center [367, 456] width 81 height 42
click at [801, 146] on icon at bounding box center [796, 147] width 20 height 20
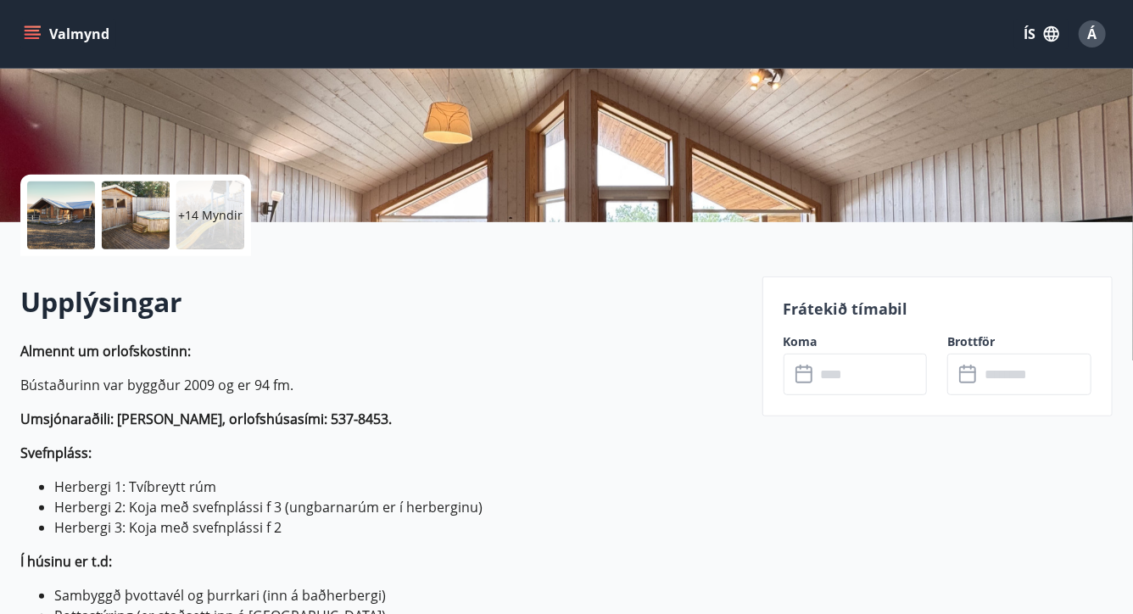
scroll to position [285, 0]
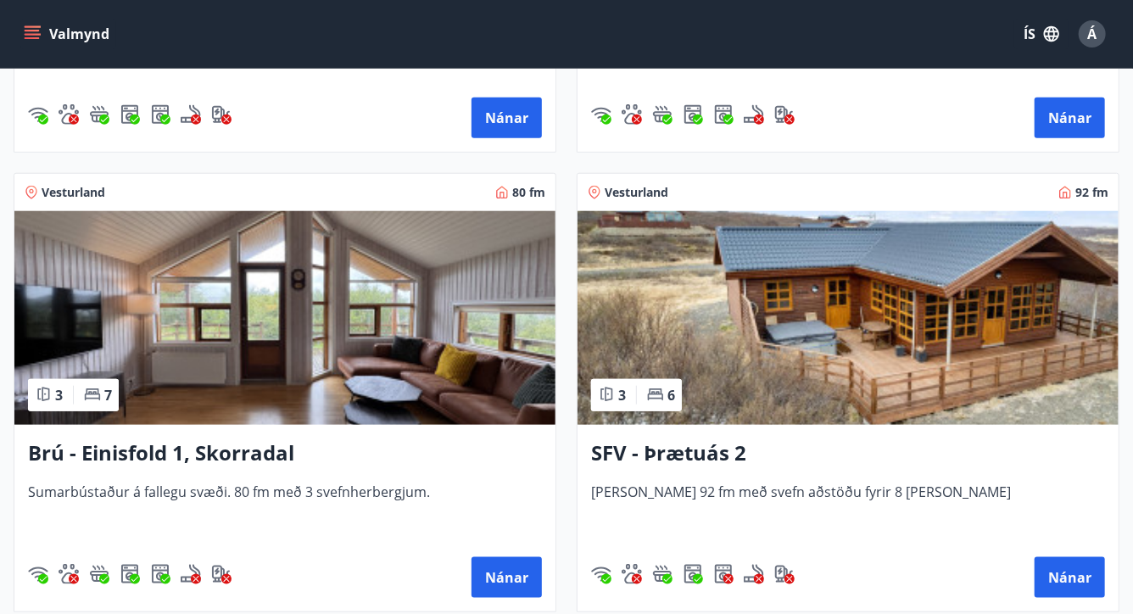
click at [407, 336] on img at bounding box center [284, 318] width 541 height 214
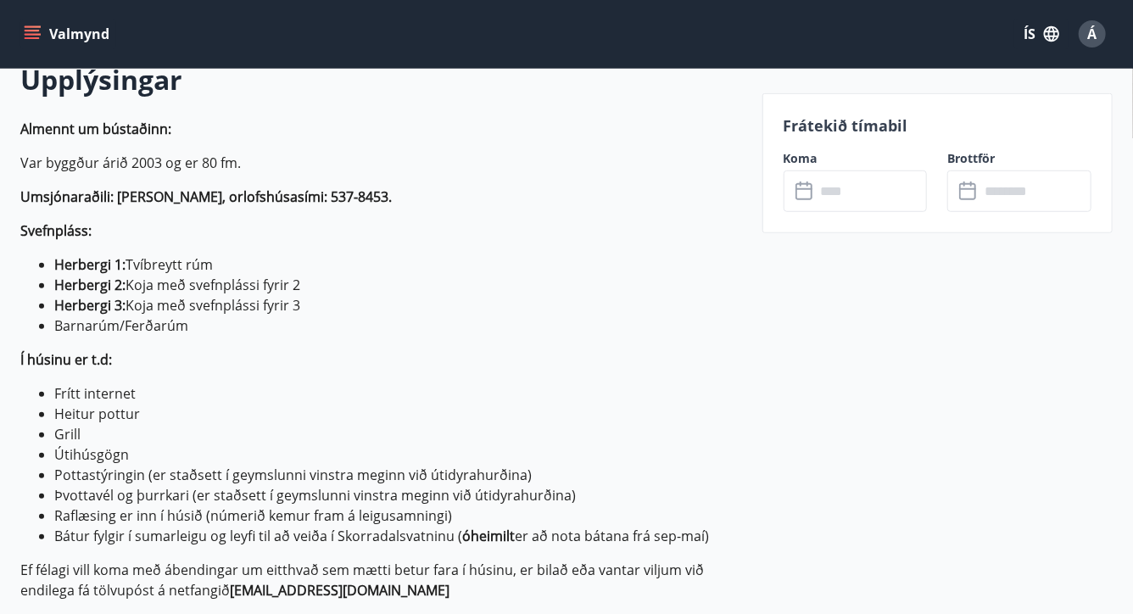
scroll to position [534, 0]
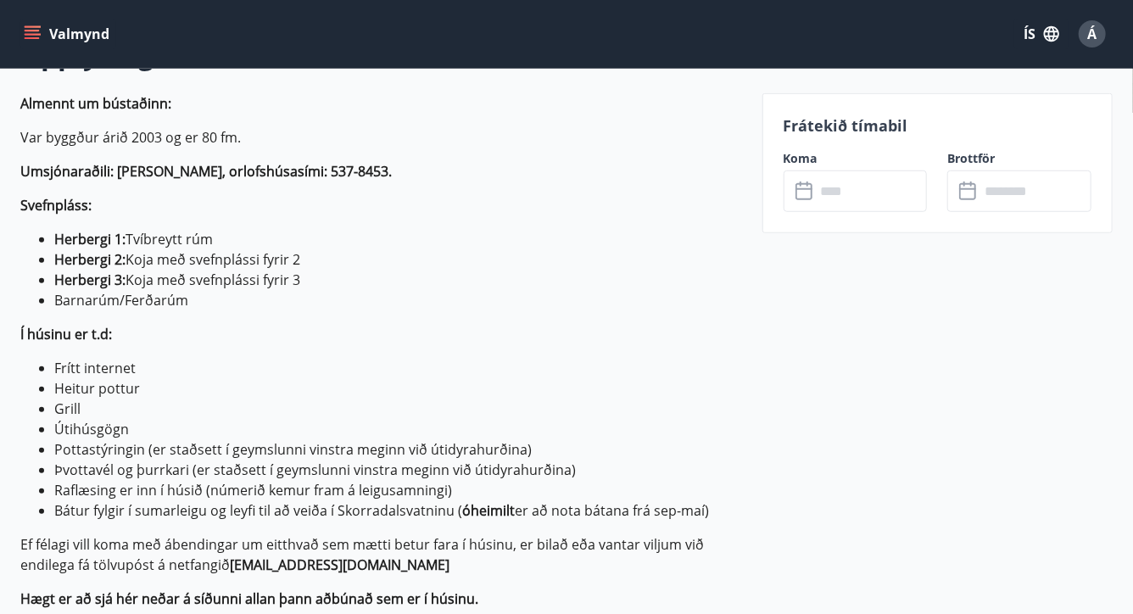
click at [801, 191] on icon at bounding box center [805, 191] width 20 height 20
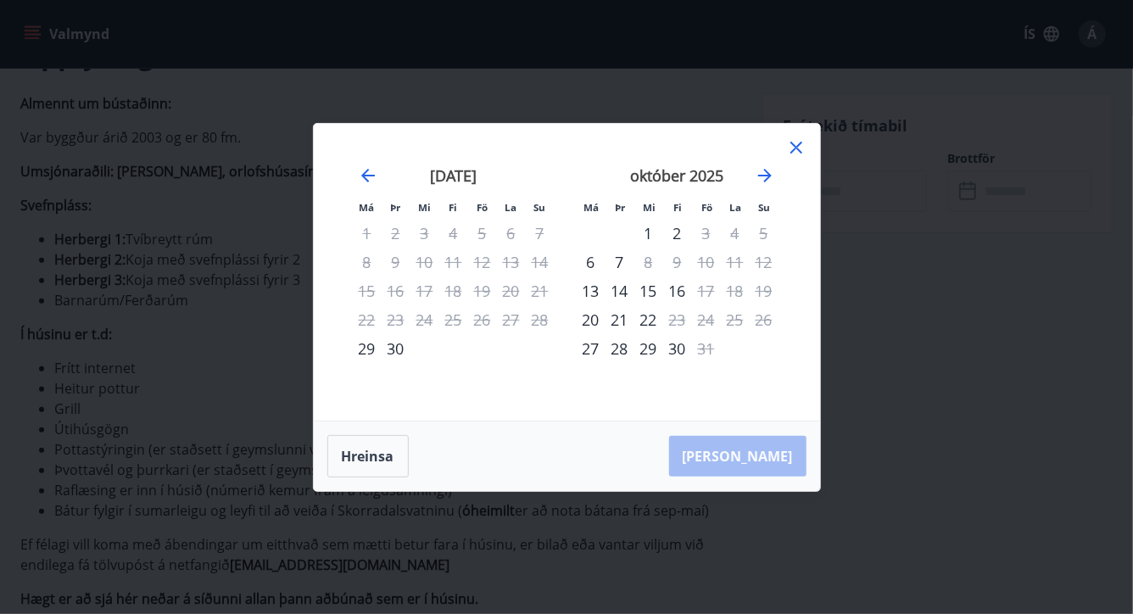
click at [649, 226] on div "1" at bounding box center [648, 233] width 29 height 29
click at [806, 143] on icon at bounding box center [796, 147] width 20 height 20
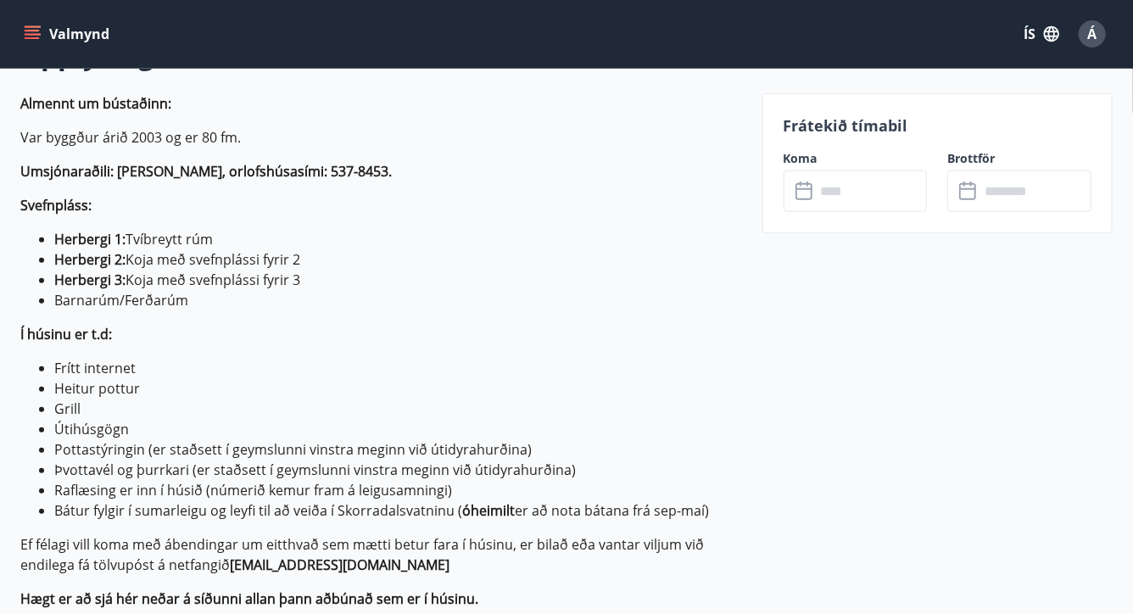
click at [822, 197] on input "text" at bounding box center [872, 191] width 112 height 42
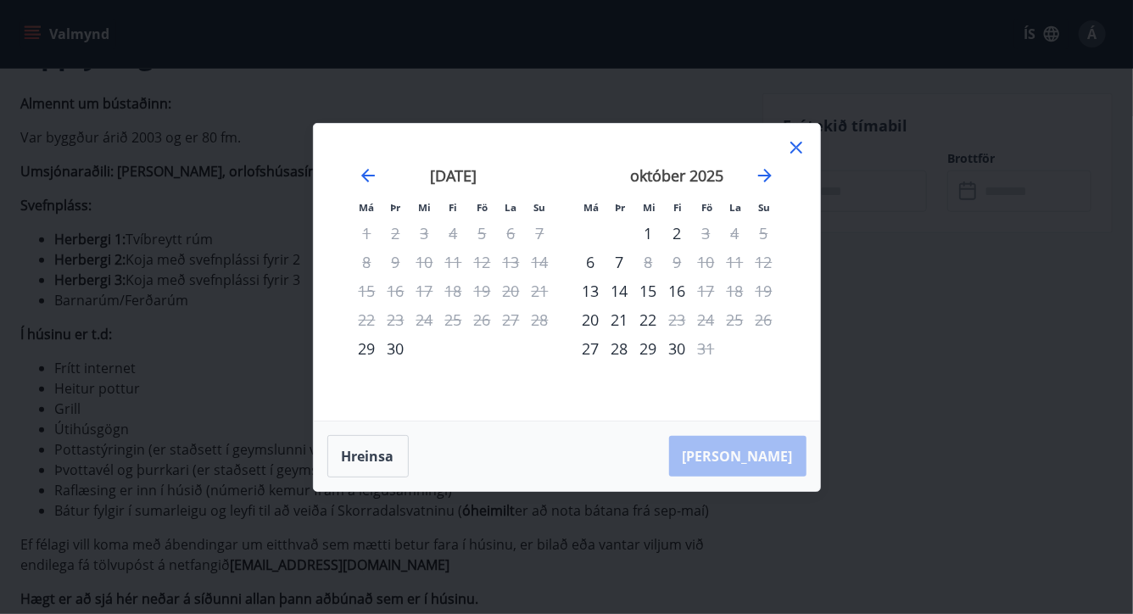
click at [647, 232] on div "1" at bounding box center [648, 233] width 29 height 29
click at [793, 148] on icon at bounding box center [796, 147] width 20 height 20
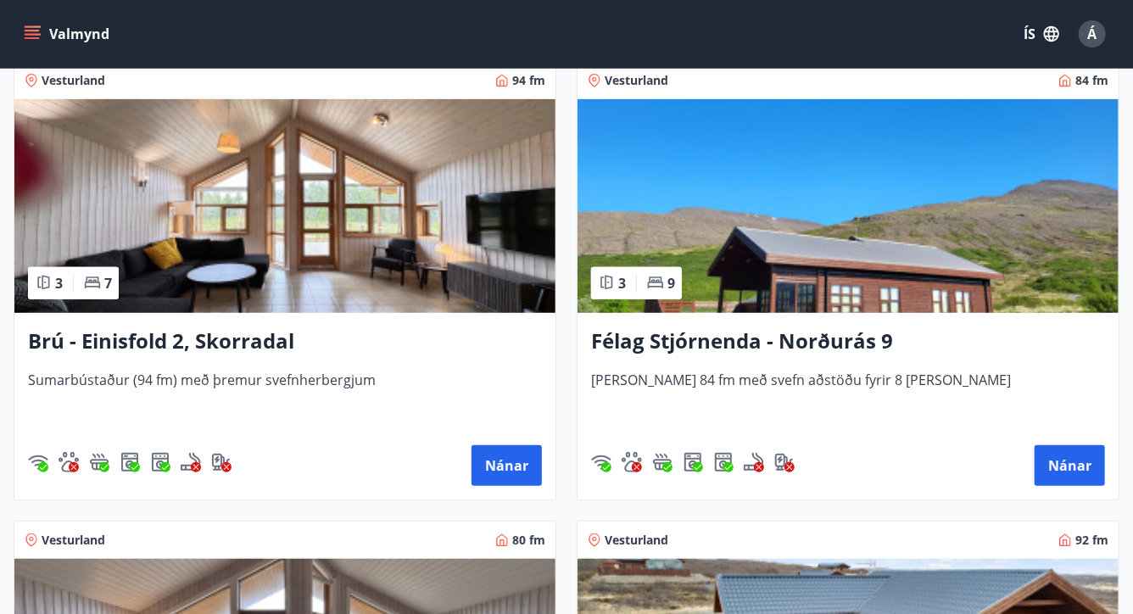
scroll to position [357, 0]
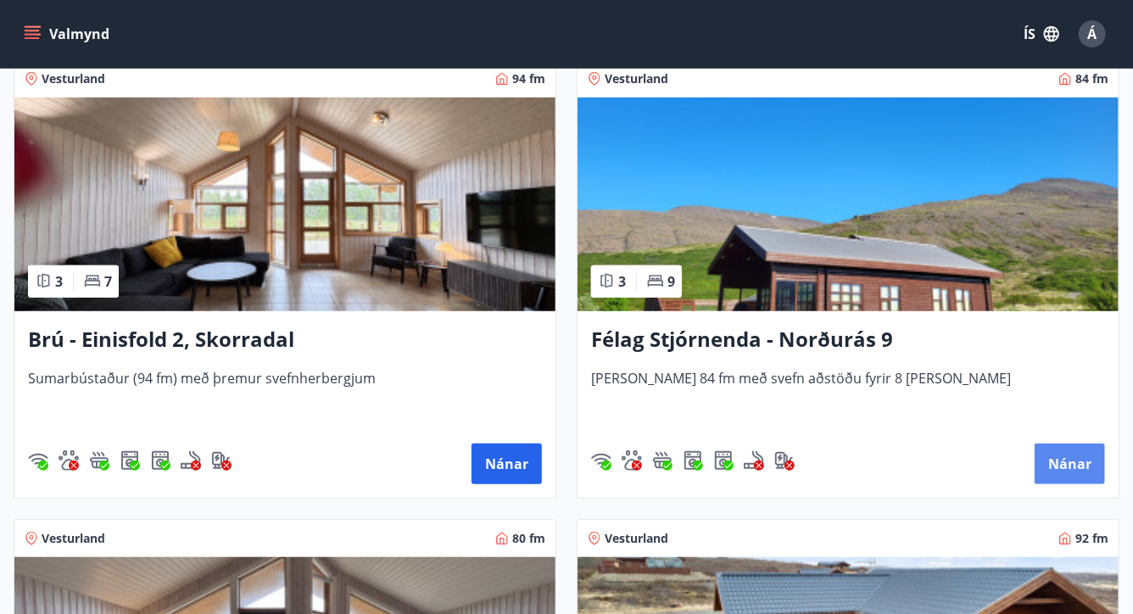
click at [1066, 458] on button "Nánar" at bounding box center [1070, 464] width 70 height 41
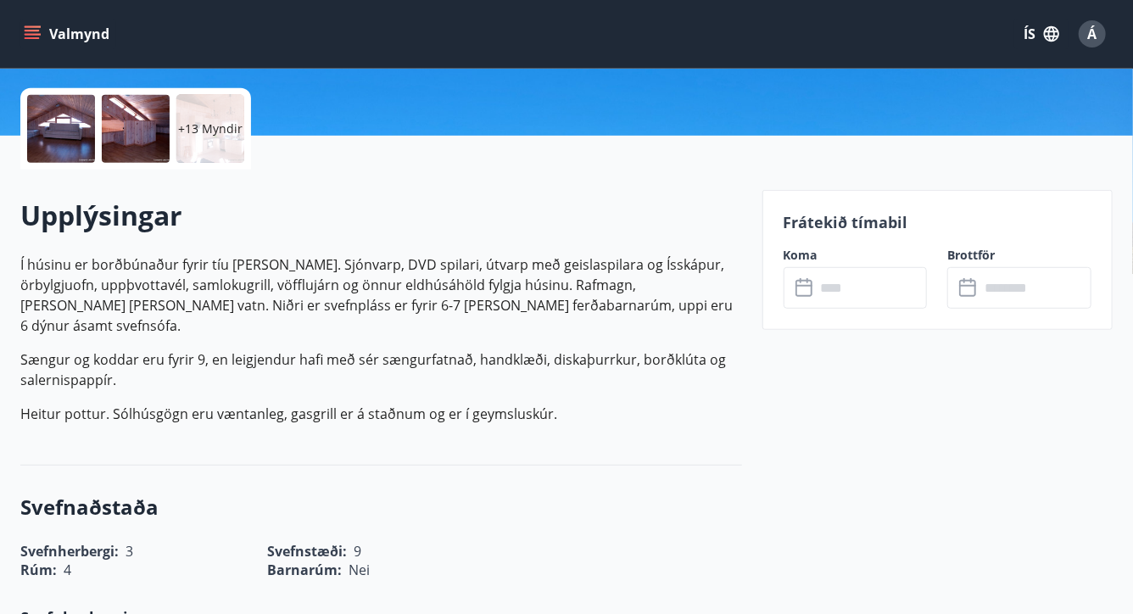
scroll to position [374, 0]
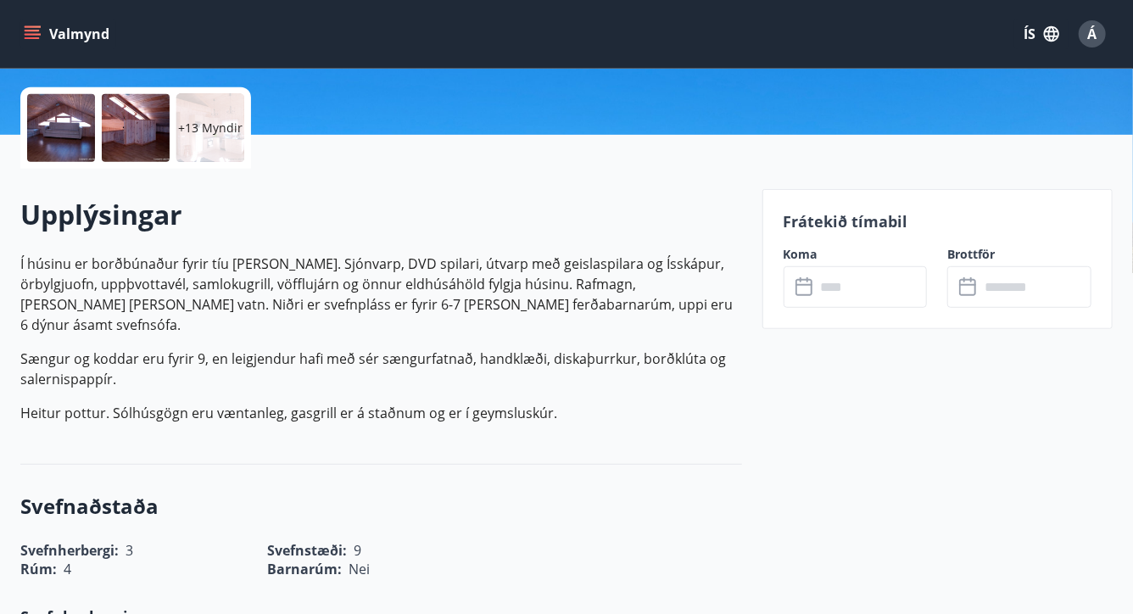
click at [799, 282] on icon at bounding box center [805, 287] width 20 height 20
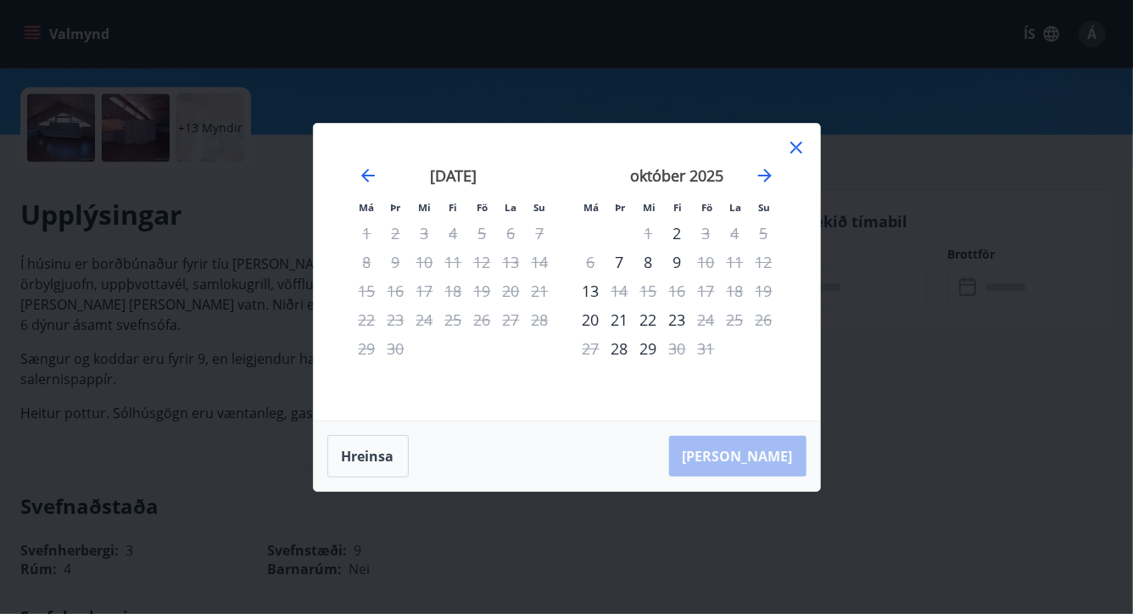
click at [798, 147] on icon at bounding box center [796, 147] width 20 height 20
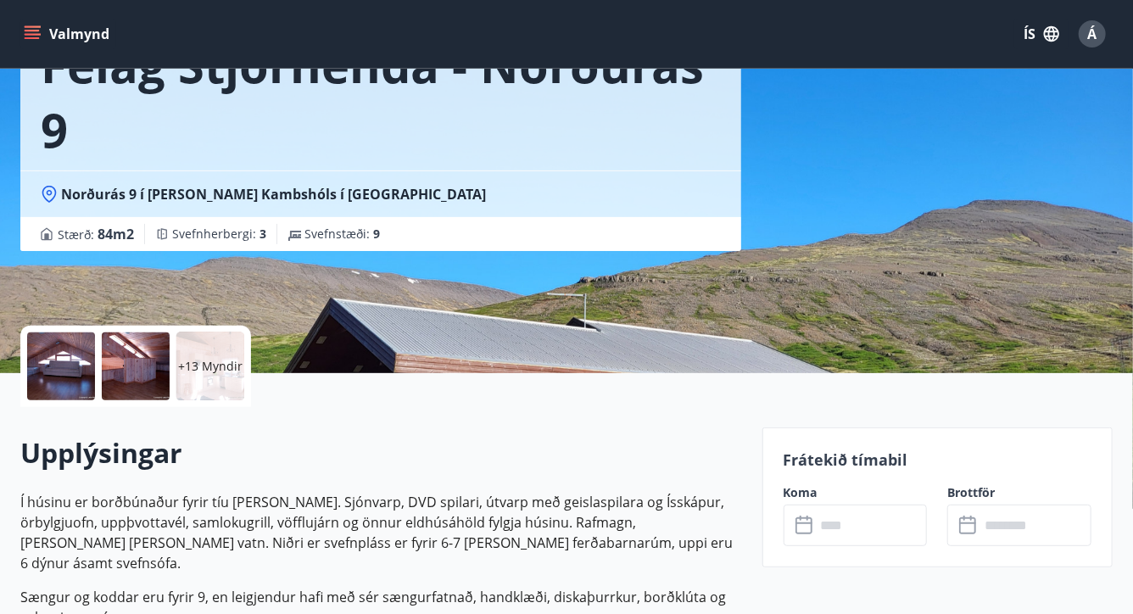
scroll to position [0, 0]
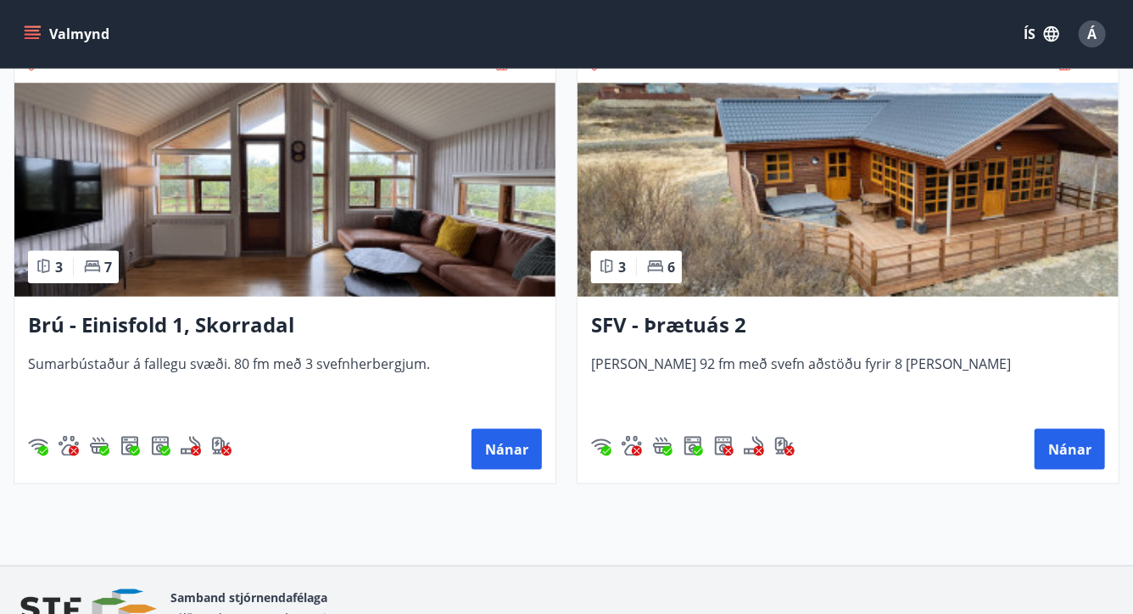
scroll to position [840, 0]
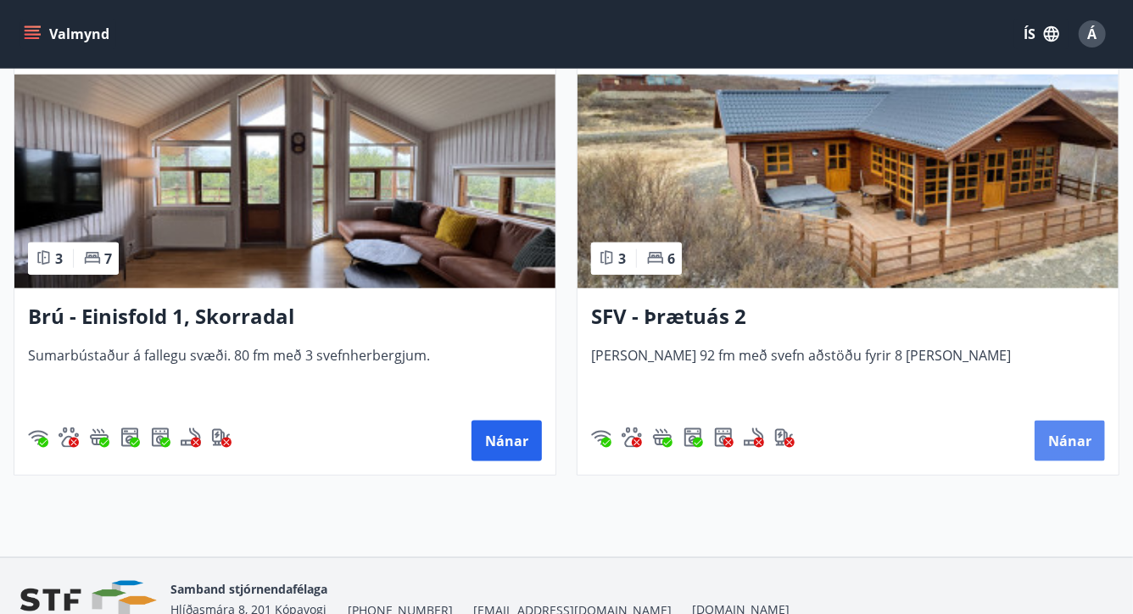
click at [1063, 444] on button "Nánar" at bounding box center [1070, 441] width 70 height 41
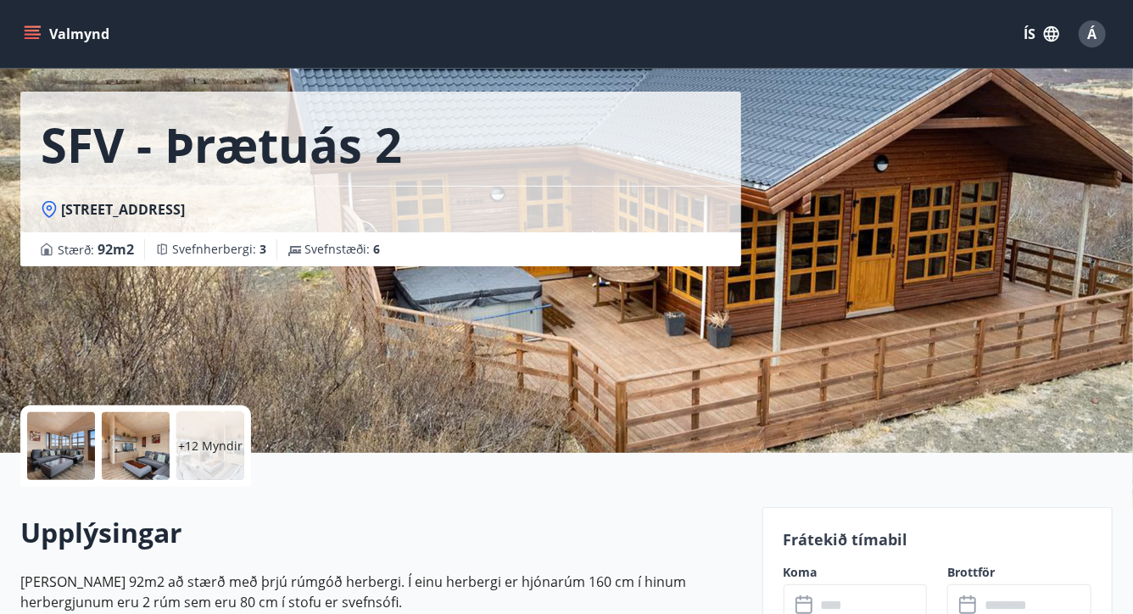
scroll to position [59, 0]
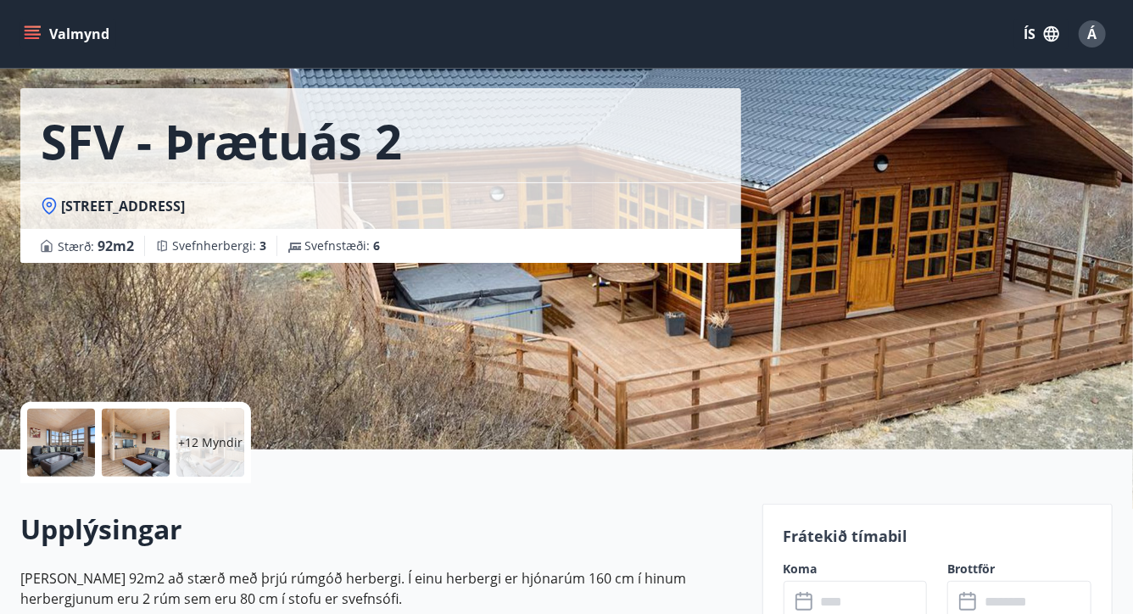
click at [38, 447] on div at bounding box center [61, 443] width 68 height 68
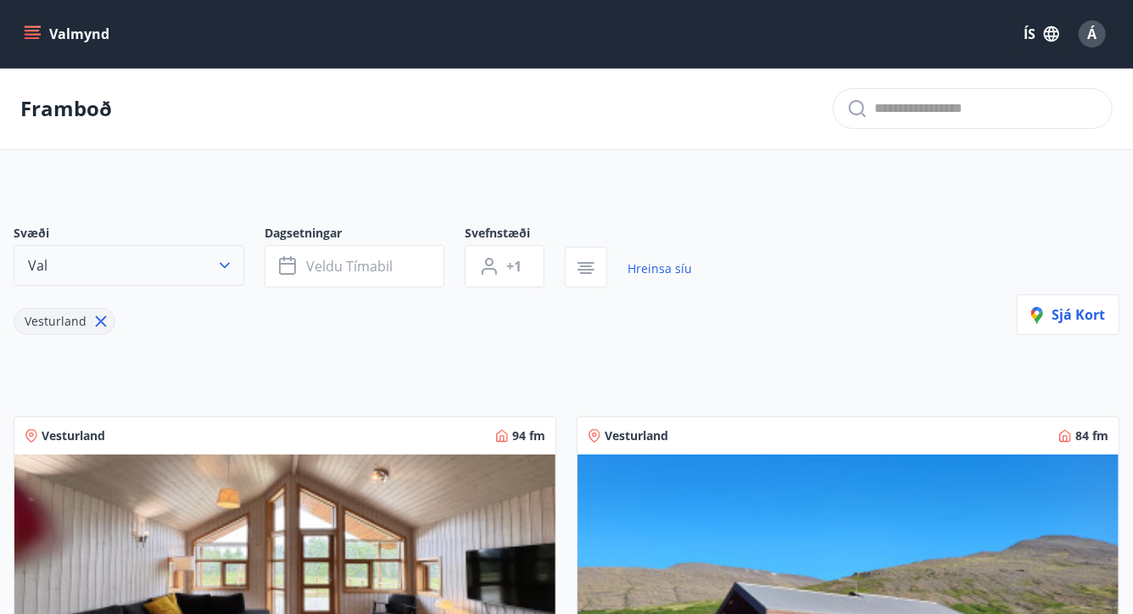
click at [225, 262] on icon "button" at bounding box center [224, 265] width 17 height 17
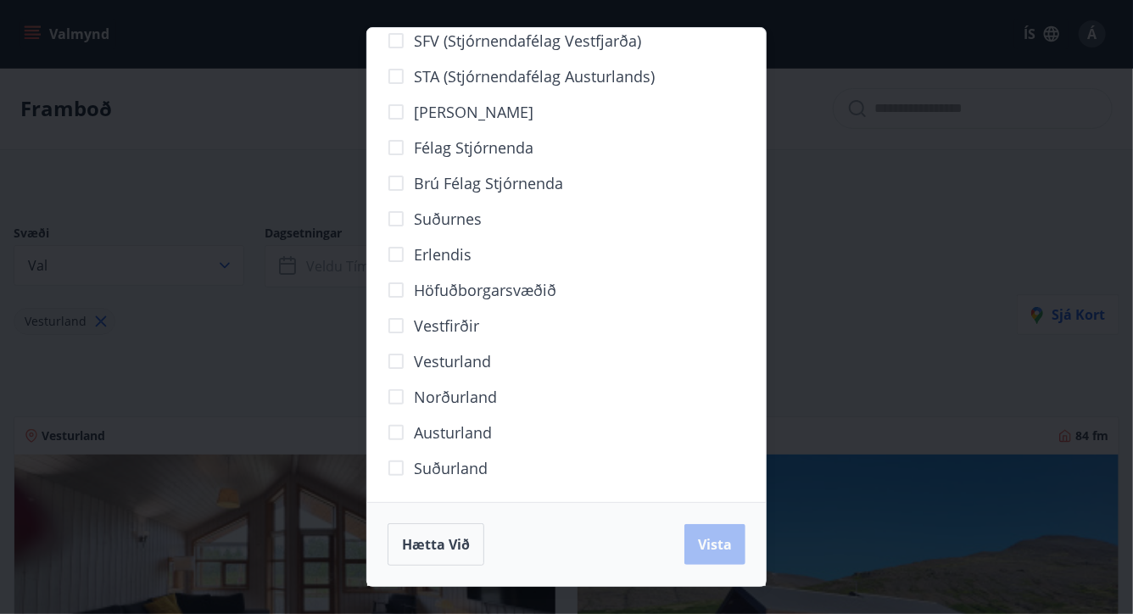
scroll to position [64, 0]
click at [697, 555] on button "Vista" at bounding box center [714, 544] width 61 height 41
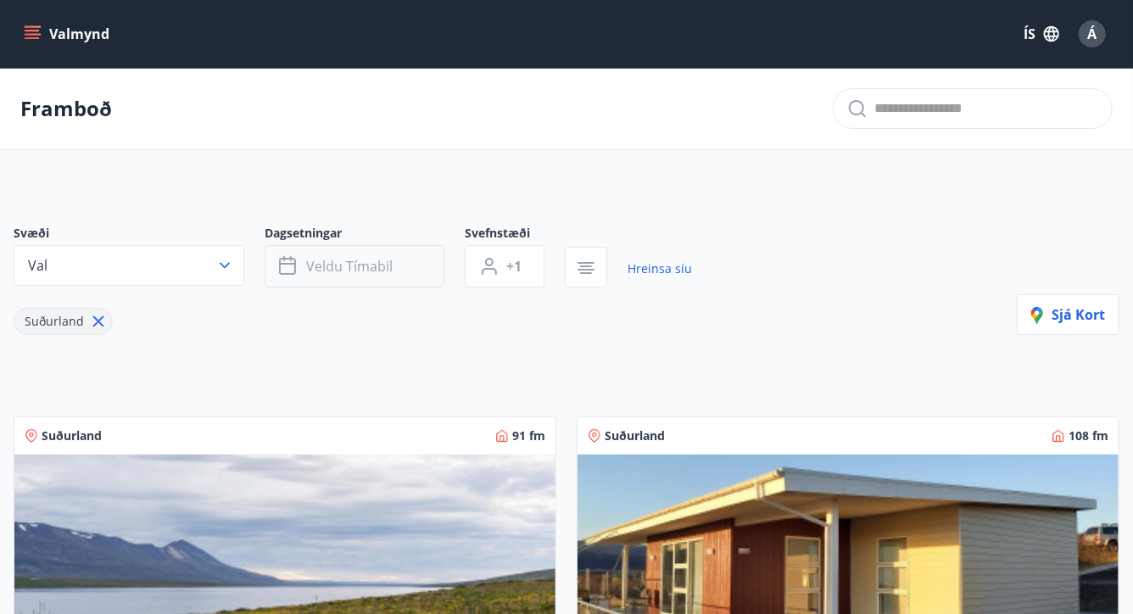
click at [366, 265] on span "Veldu tímabil" at bounding box center [349, 266] width 86 height 19
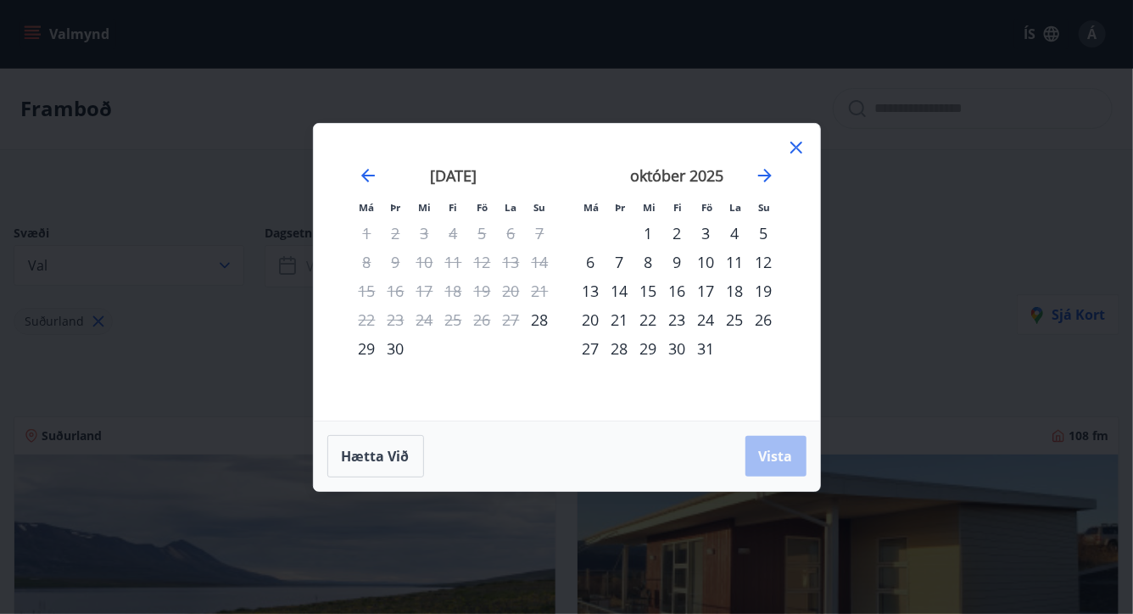
click at [645, 232] on div "1" at bounding box center [648, 233] width 29 height 29
click at [761, 232] on div "5" at bounding box center [764, 233] width 29 height 29
click at [764, 443] on button "Vista" at bounding box center [775, 456] width 61 height 41
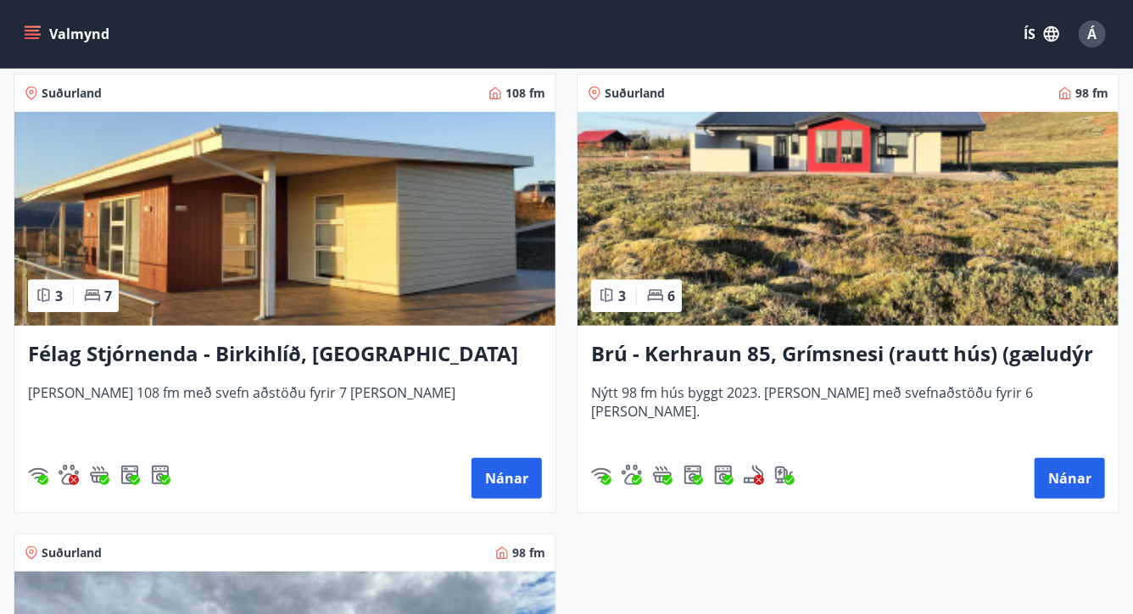
scroll to position [321, 0]
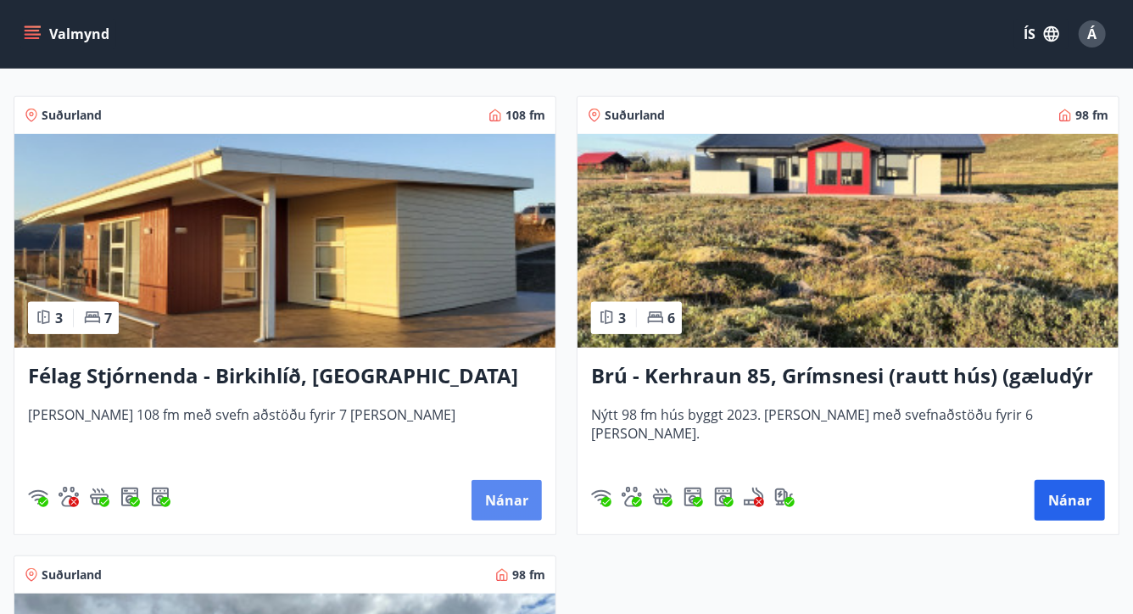
click at [511, 492] on button "Nánar" at bounding box center [506, 500] width 70 height 41
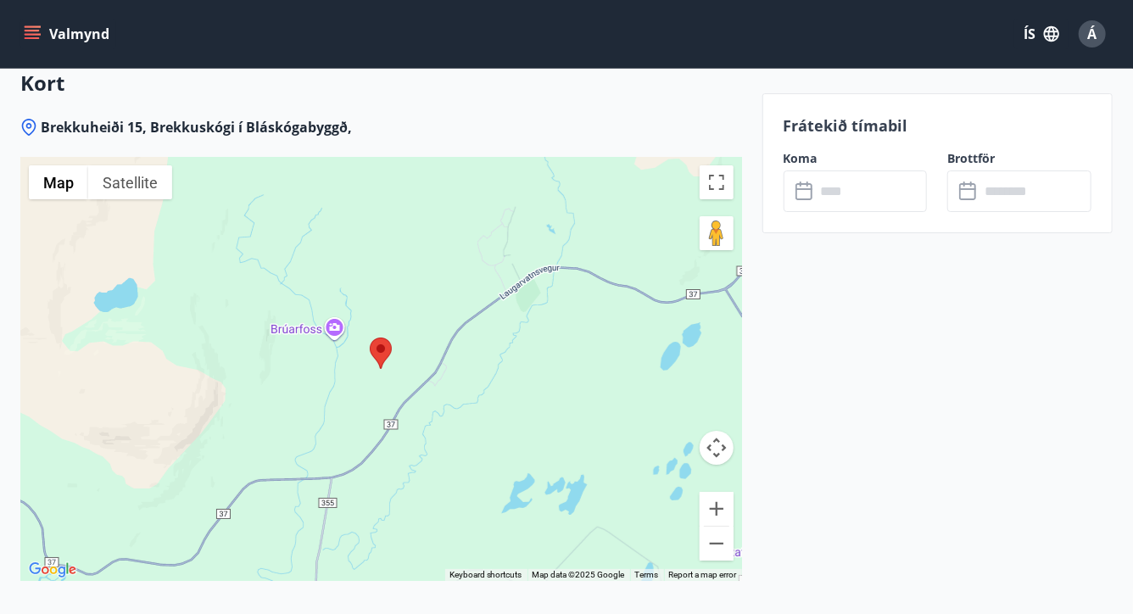
scroll to position [2863, 0]
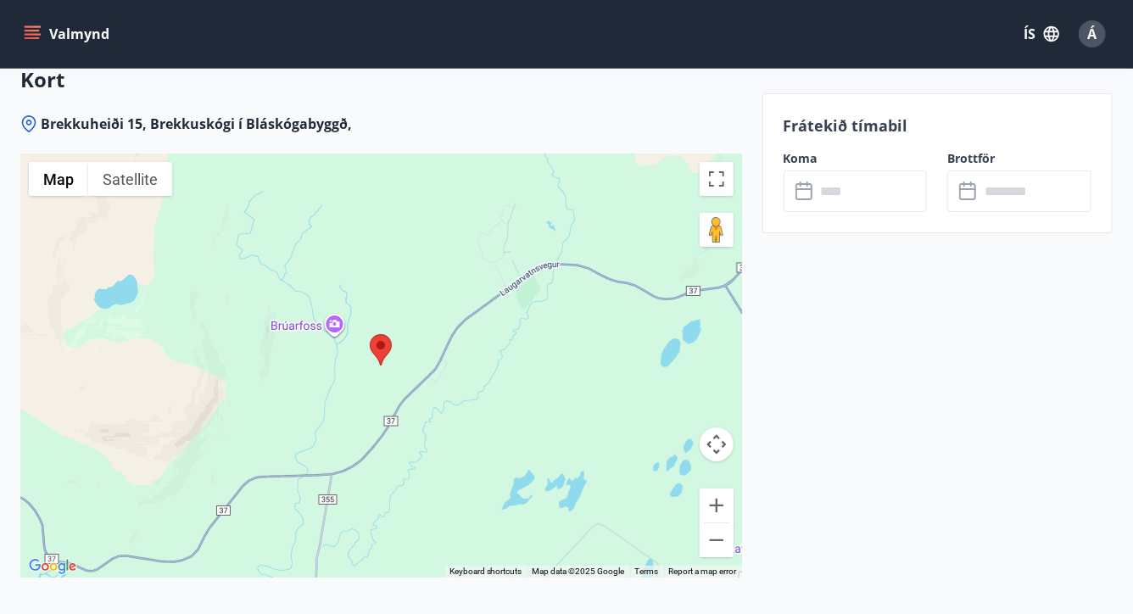
click at [808, 192] on icon at bounding box center [805, 191] width 20 height 20
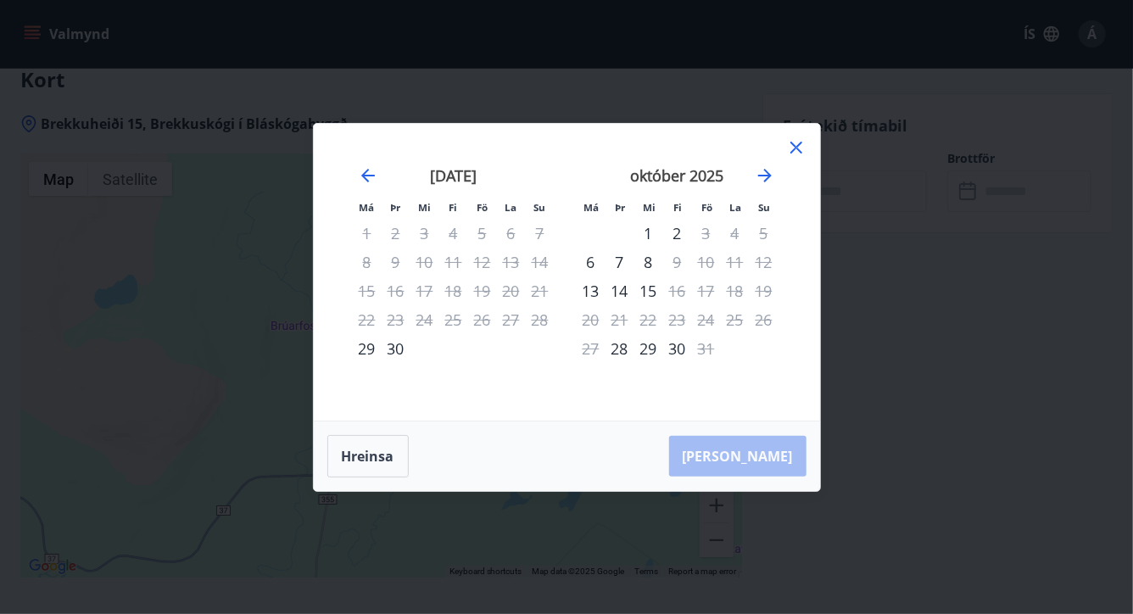
click at [798, 148] on icon at bounding box center [796, 148] width 12 height 12
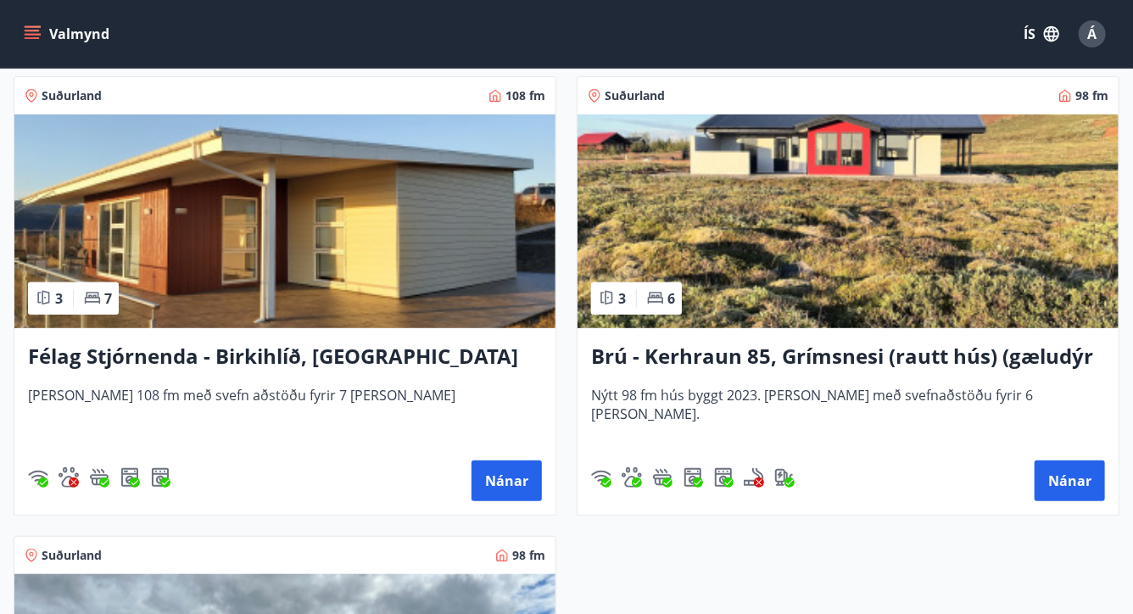
scroll to position [371, 0]
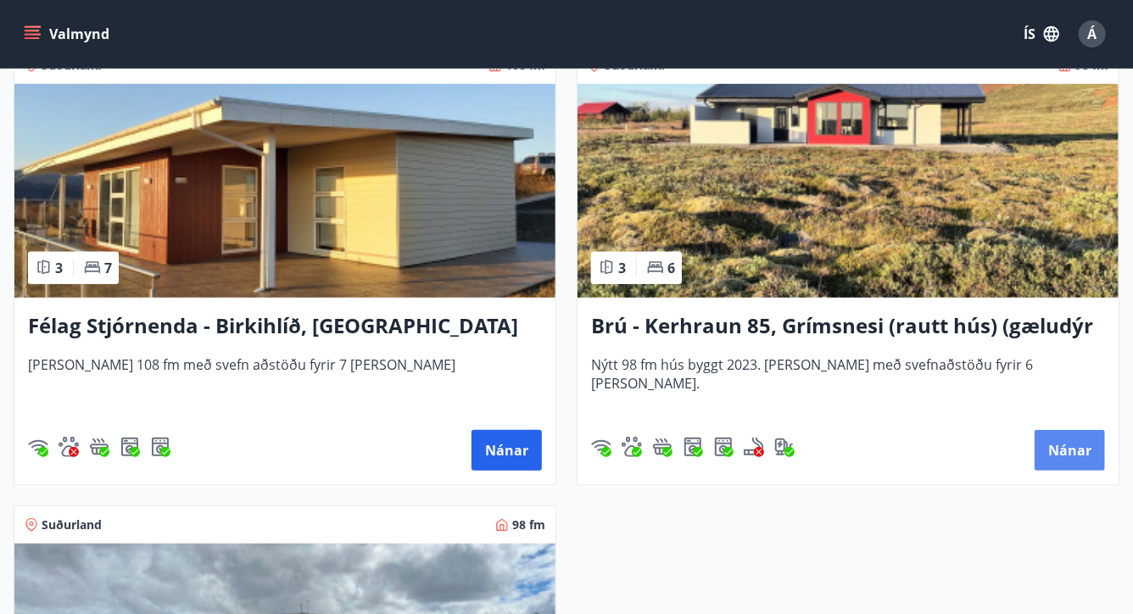
click at [1074, 451] on button "Nánar" at bounding box center [1070, 450] width 70 height 41
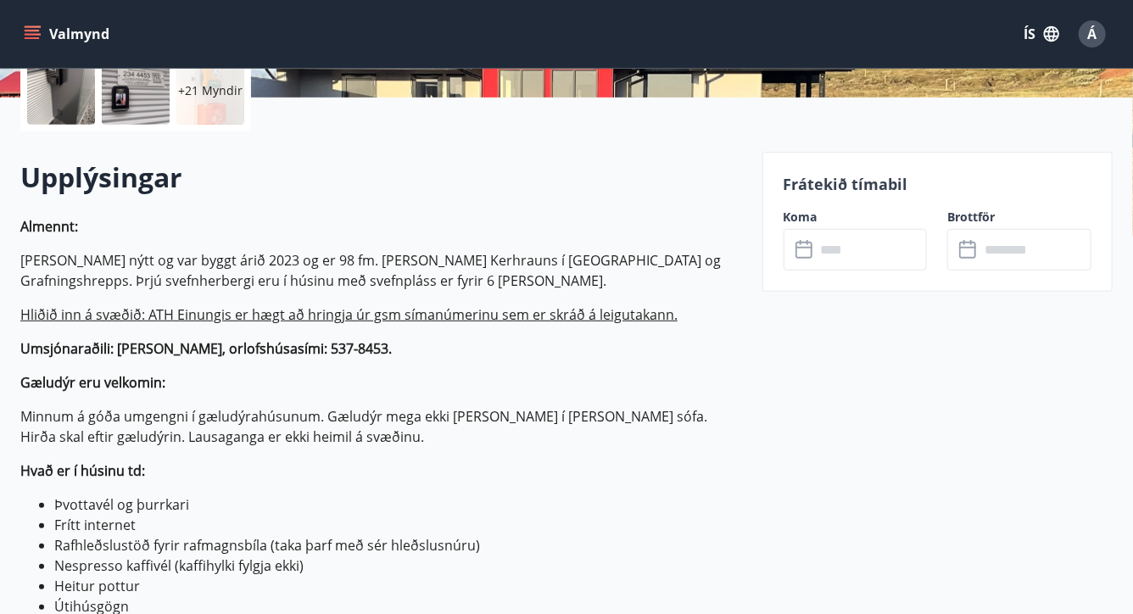
scroll to position [466, 0]
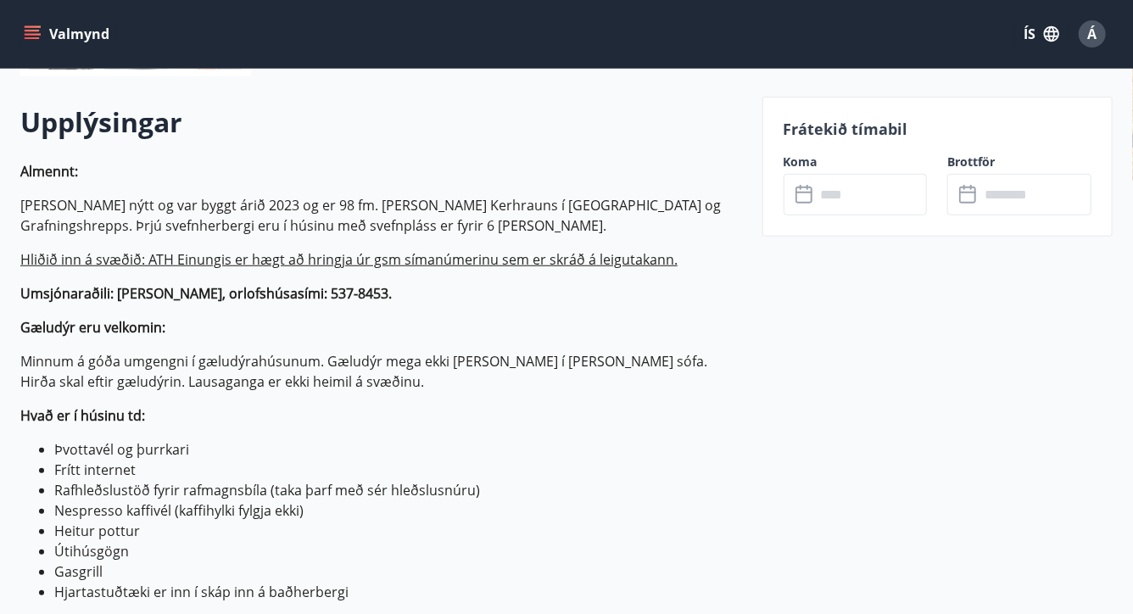
click at [800, 196] on icon at bounding box center [805, 195] width 20 height 20
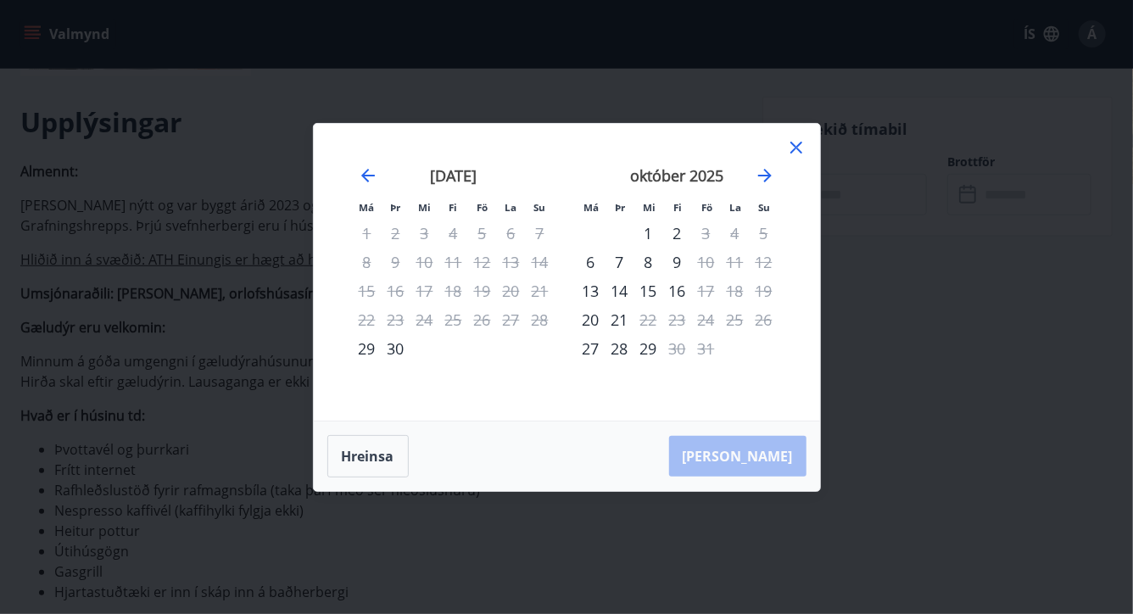
click at [799, 138] on icon at bounding box center [796, 147] width 20 height 20
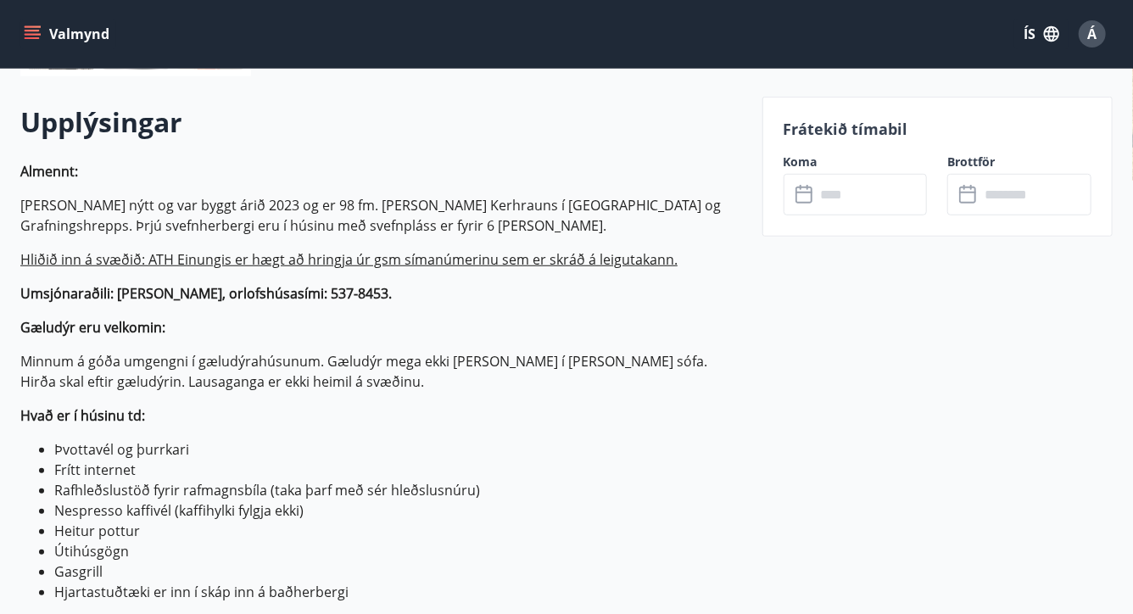
click at [969, 199] on icon at bounding box center [969, 195] width 20 height 20
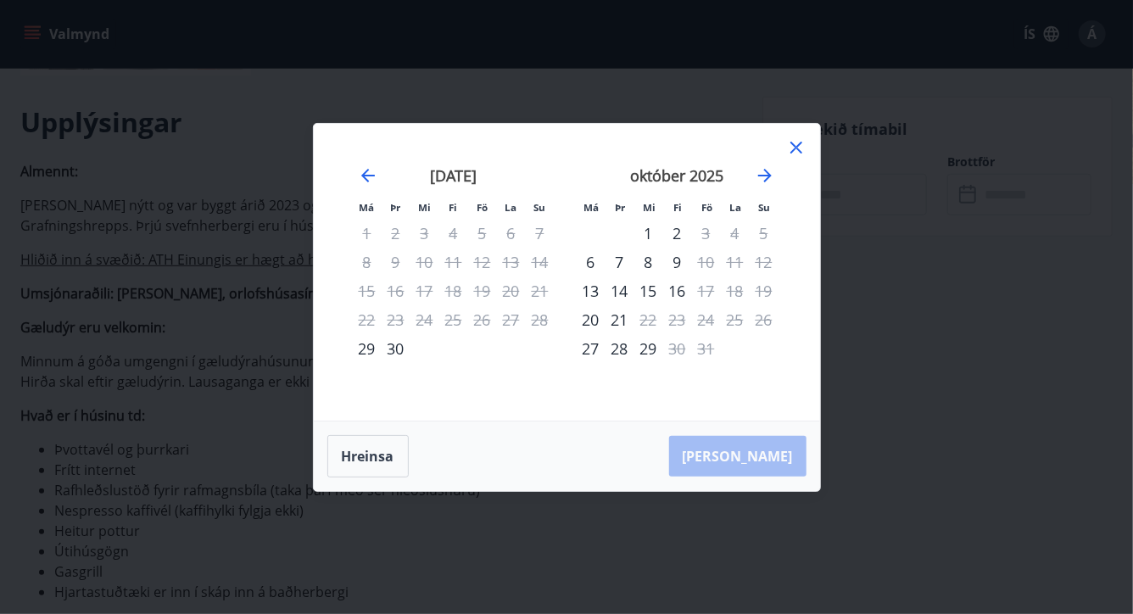
click at [802, 145] on icon at bounding box center [796, 147] width 20 height 20
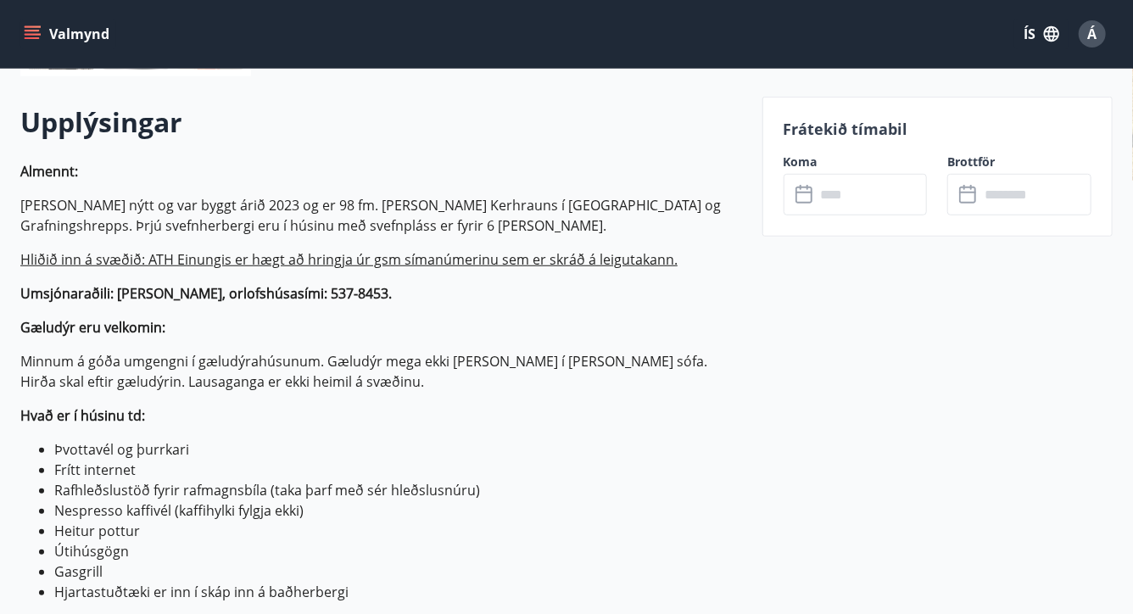
click at [968, 196] on icon at bounding box center [969, 195] width 20 height 20
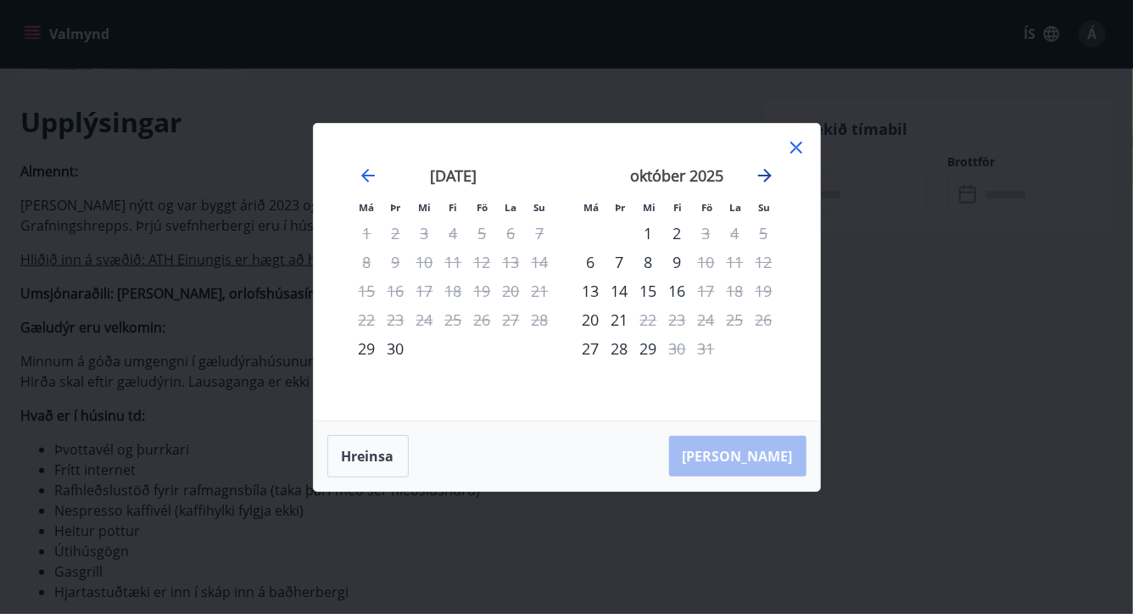
click at [765, 172] on icon "Move forward to switch to the next month." at bounding box center [765, 175] width 20 height 20
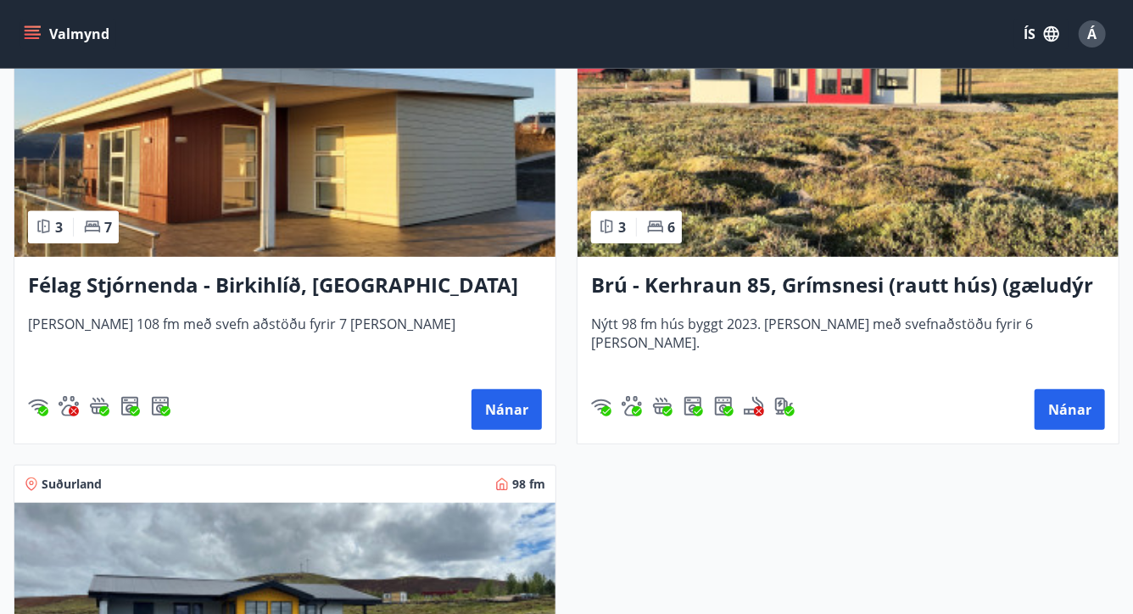
scroll to position [408, 0]
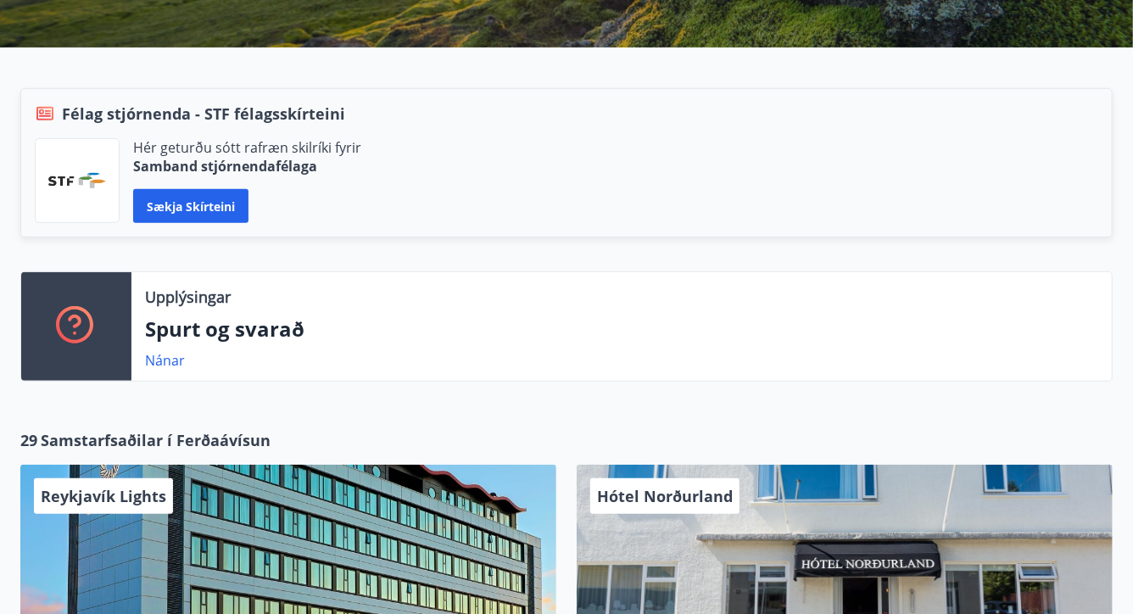
scroll to position [360, 0]
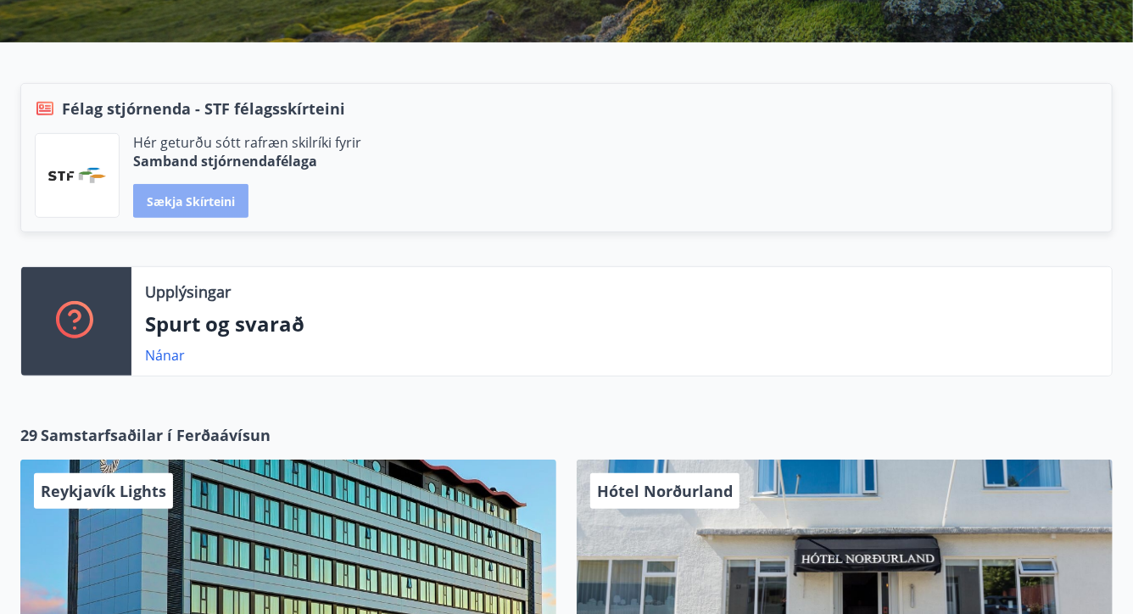
click at [213, 204] on button "Sækja skírteini" at bounding box center [190, 201] width 115 height 34
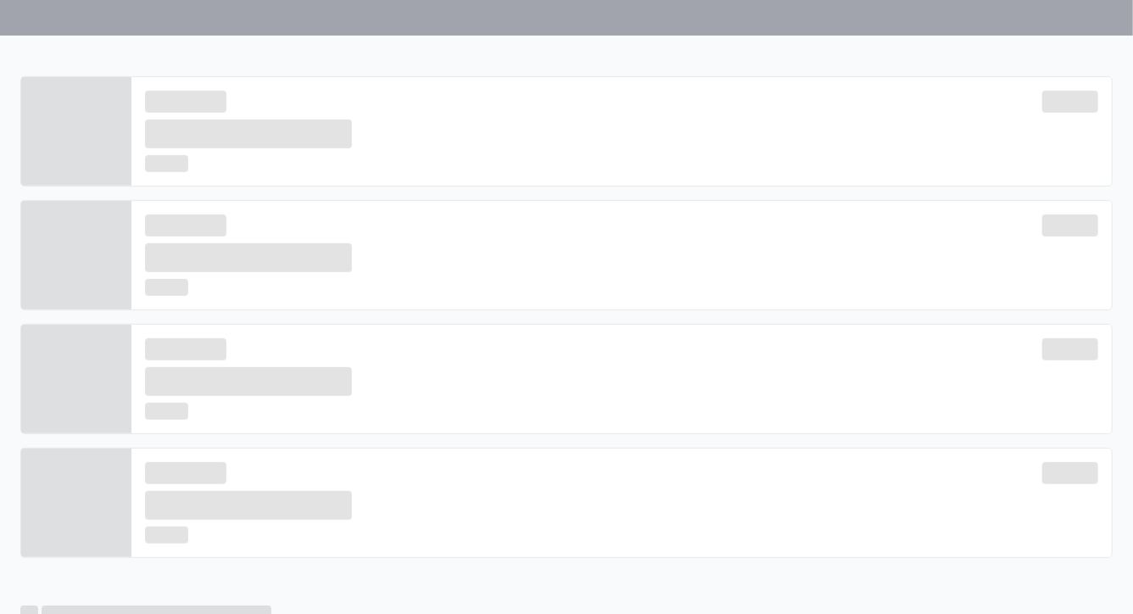
scroll to position [0, 0]
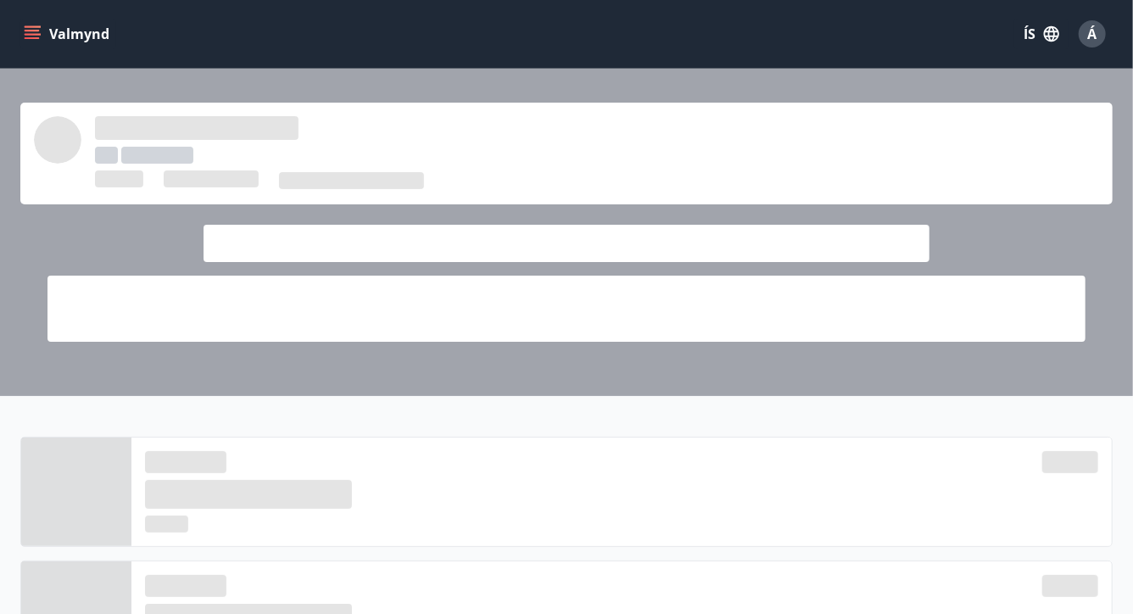
click at [1096, 35] on span "Á" at bounding box center [1092, 34] width 9 height 19
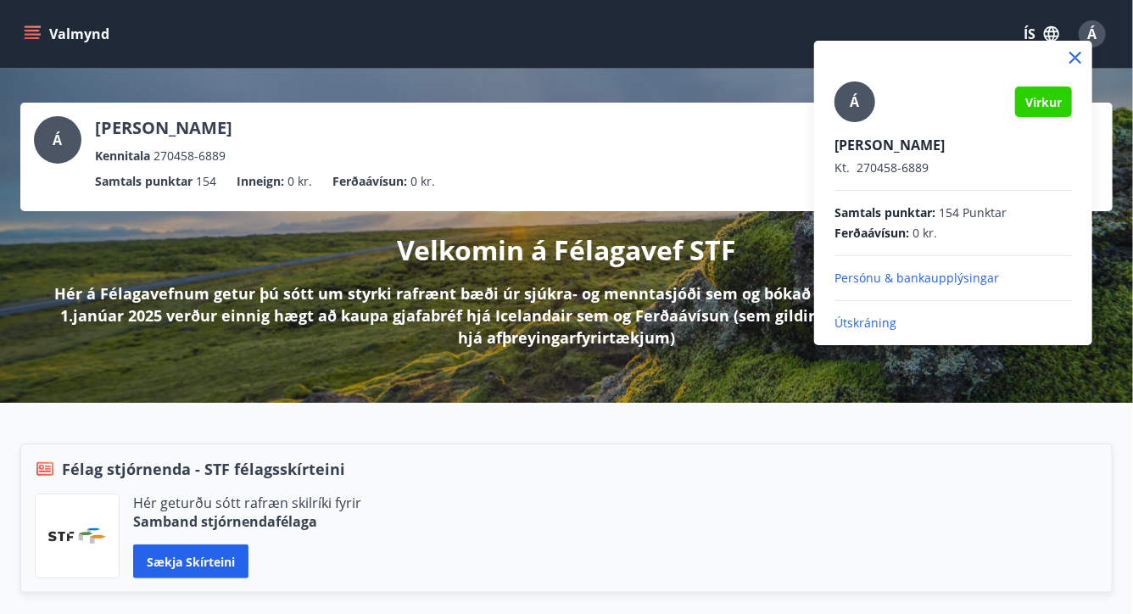
click at [869, 323] on p "Útskráning" at bounding box center [952, 323] width 237 height 17
